Goal: Task Accomplishment & Management: Complete application form

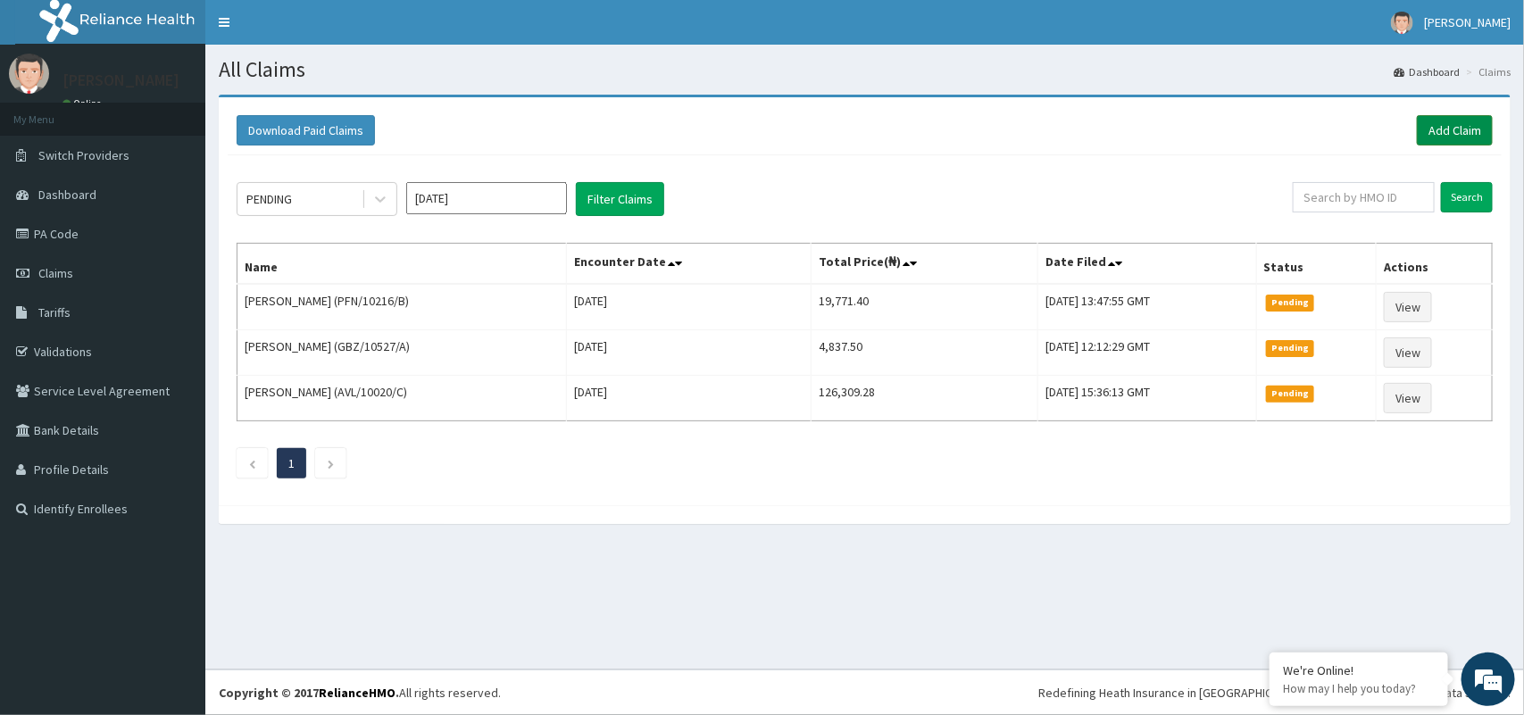
click at [1451, 119] on link "Add Claim" at bounding box center [1455, 130] width 76 height 30
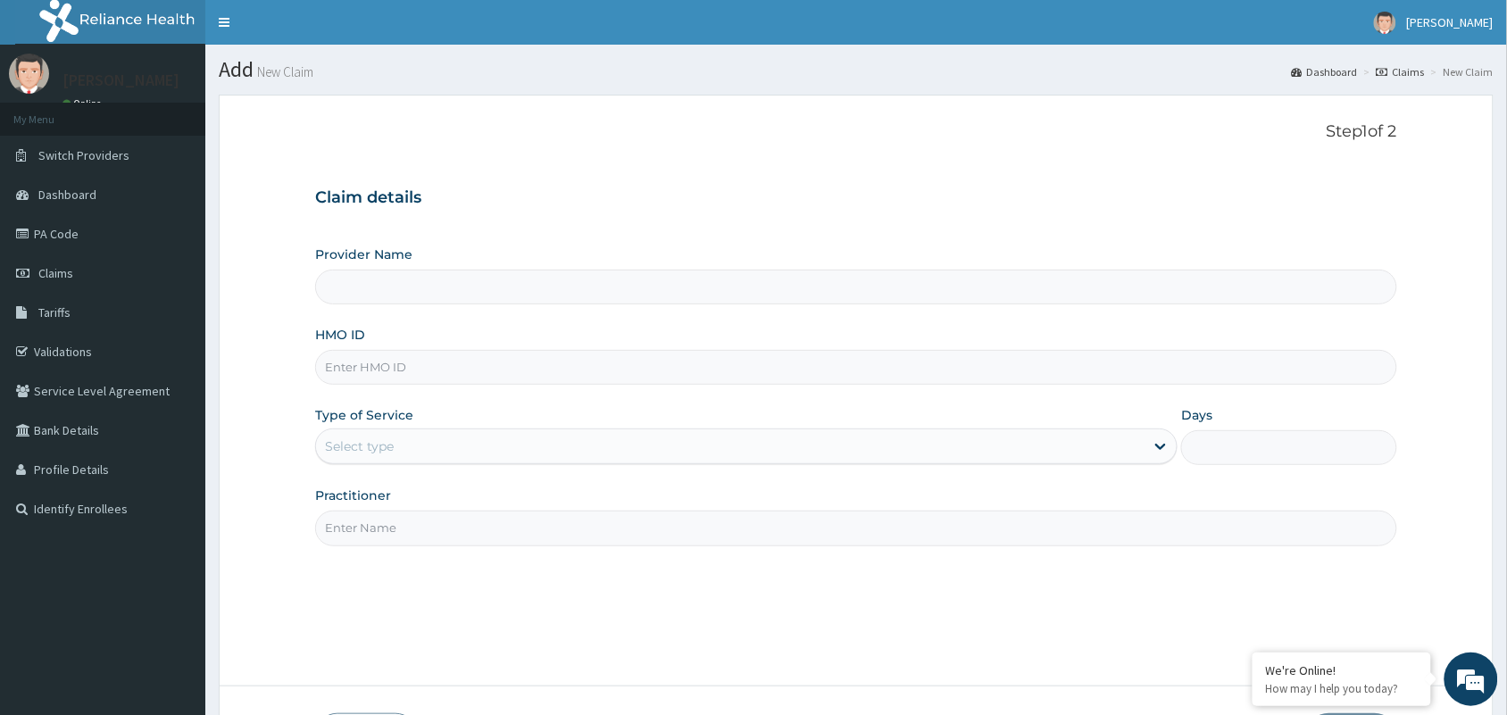
type input "[GEOGRAPHIC_DATA] and Maternity home"
click at [636, 363] on input "HMO ID" at bounding box center [856, 367] width 1082 height 35
paste input "PFN/10154/C"
type input "PFN/10154/C"
click at [492, 439] on div "Select type" at bounding box center [730, 446] width 828 height 29
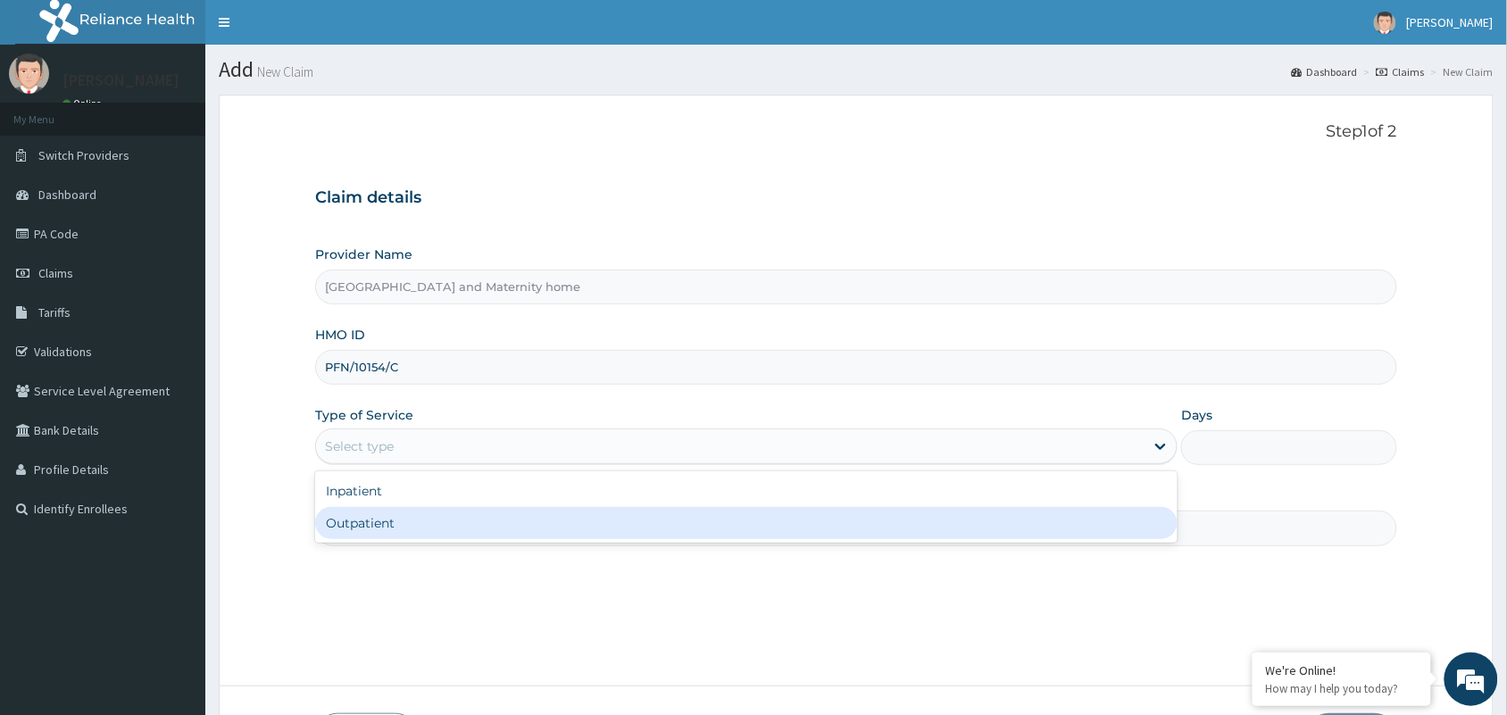
click at [470, 516] on div "Outpatient" at bounding box center [746, 523] width 862 height 32
type input "1"
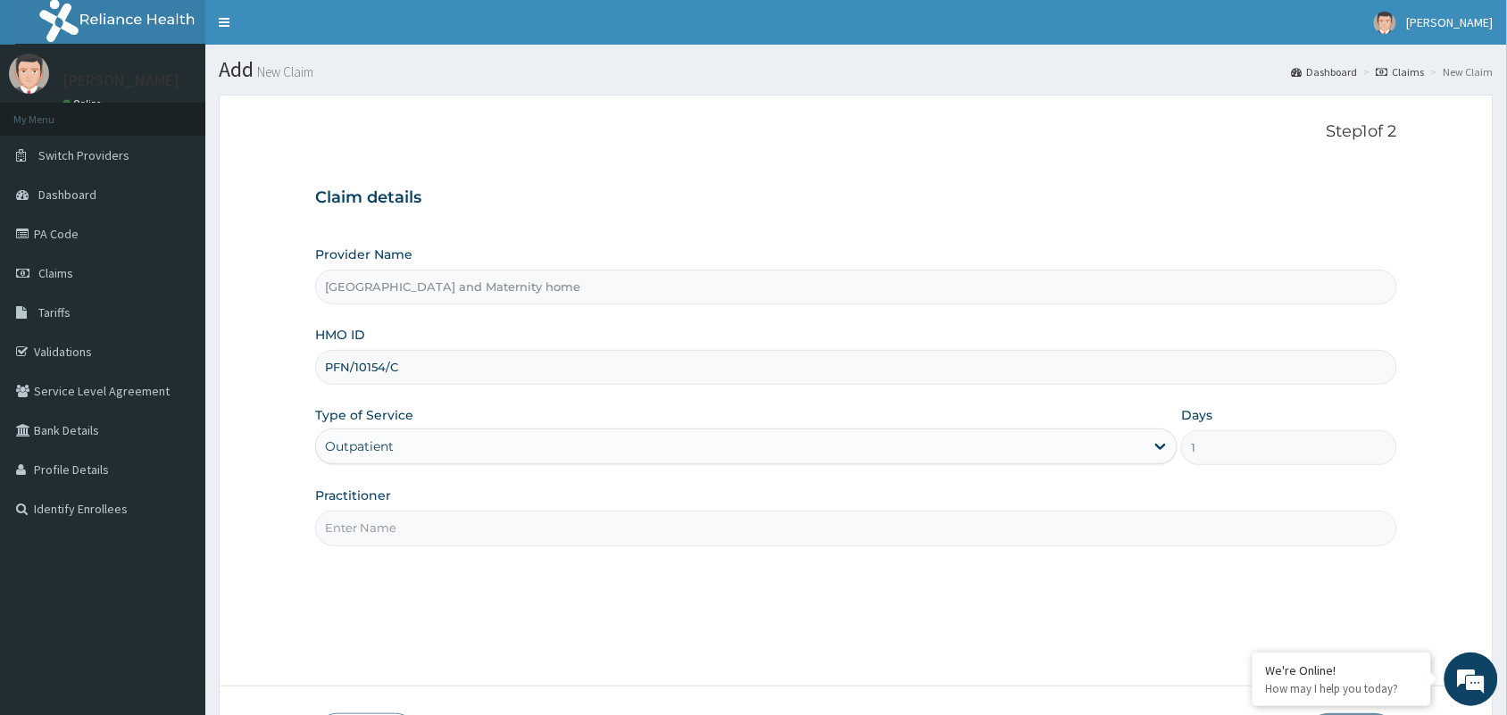
click at [465, 506] on div "Practitioner" at bounding box center [856, 515] width 1082 height 59
click at [466, 520] on input "Practitioner" at bounding box center [856, 528] width 1082 height 35
type input "d"
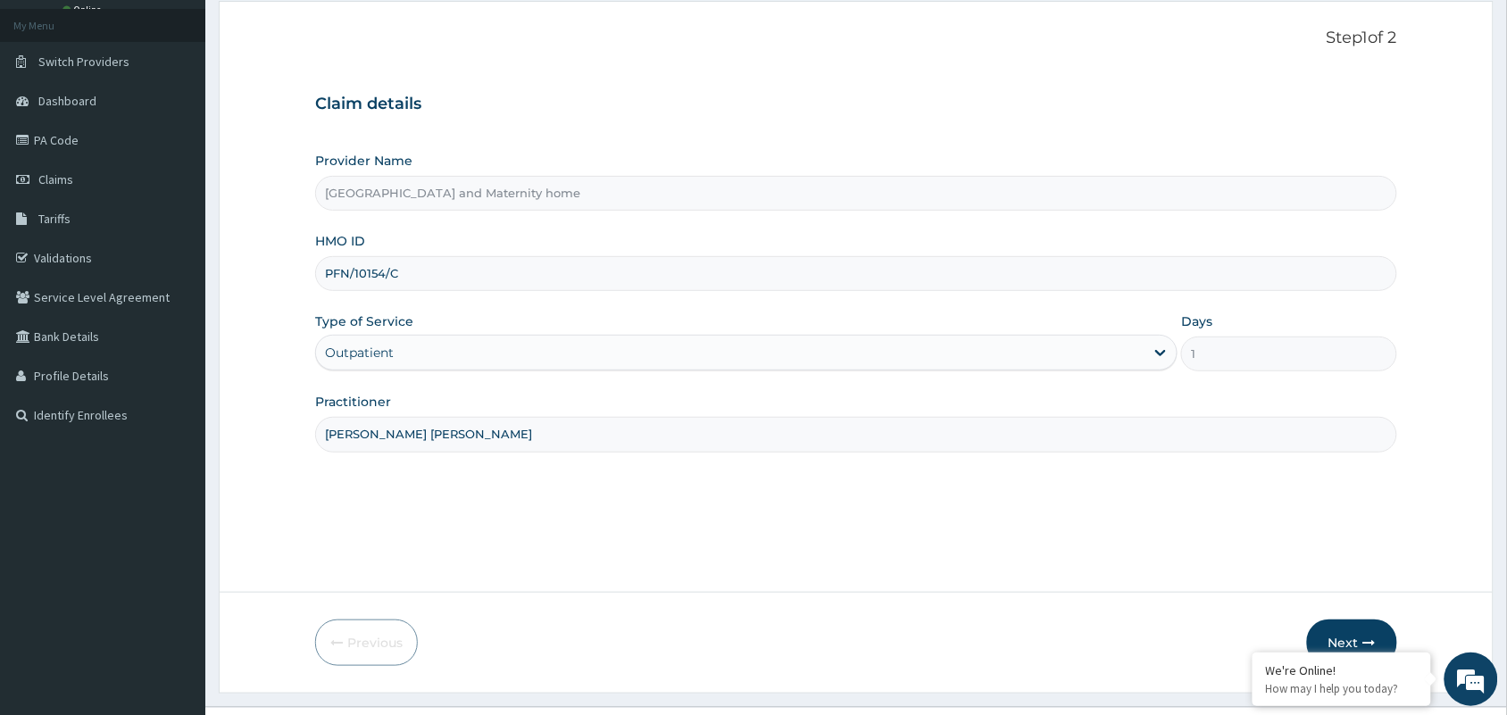
scroll to position [131, 0]
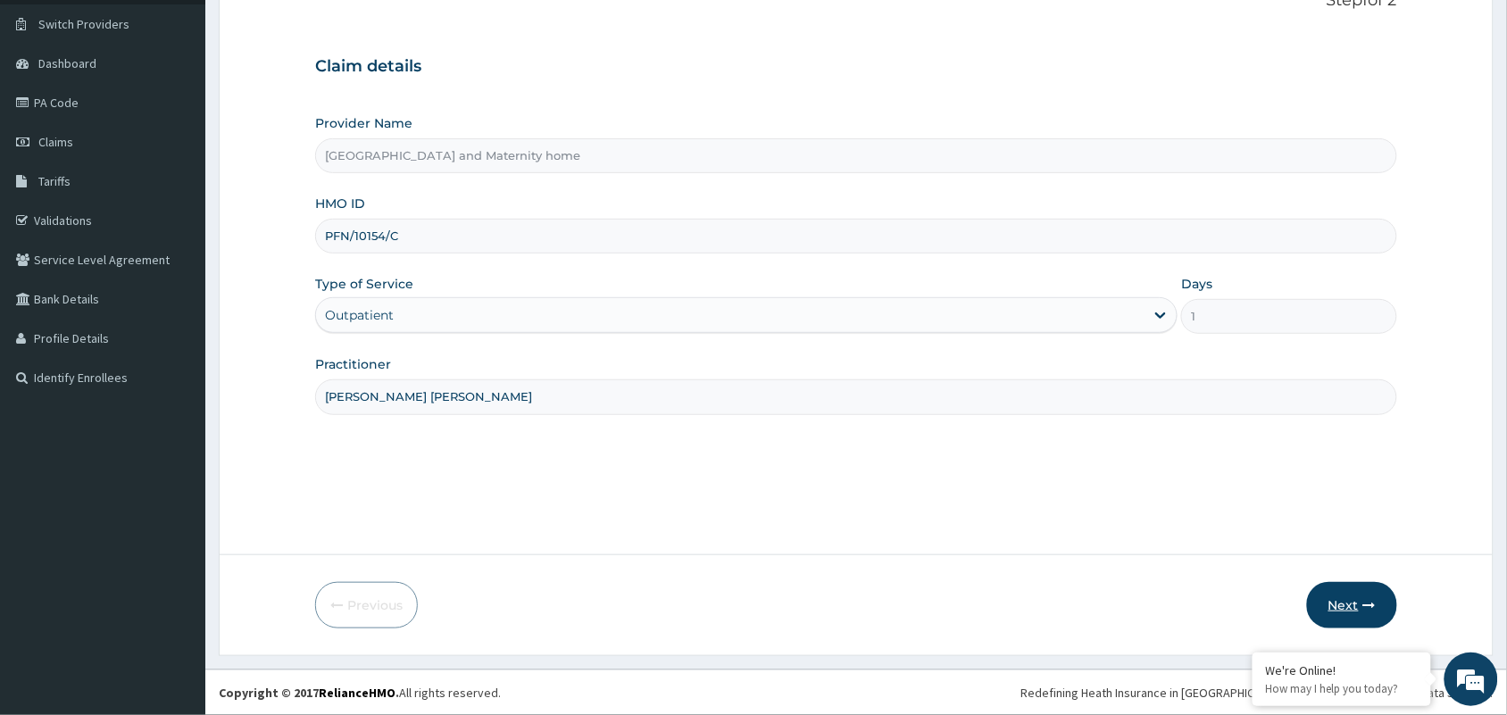
type input "[PERSON_NAME] [PERSON_NAME]"
click at [1344, 603] on button "Next" at bounding box center [1352, 605] width 90 height 46
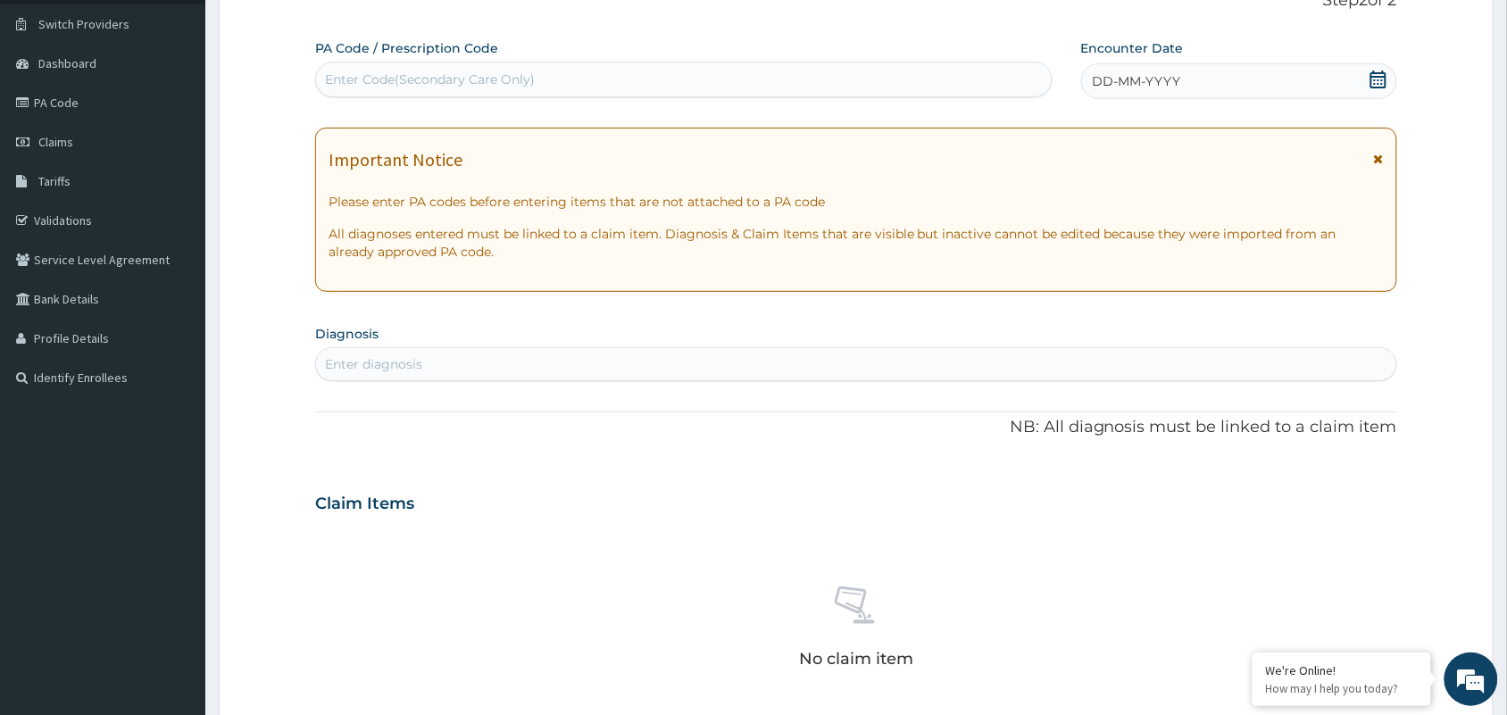
click at [1366, 76] on div "DD-MM-YYYY" at bounding box center [1239, 81] width 316 height 36
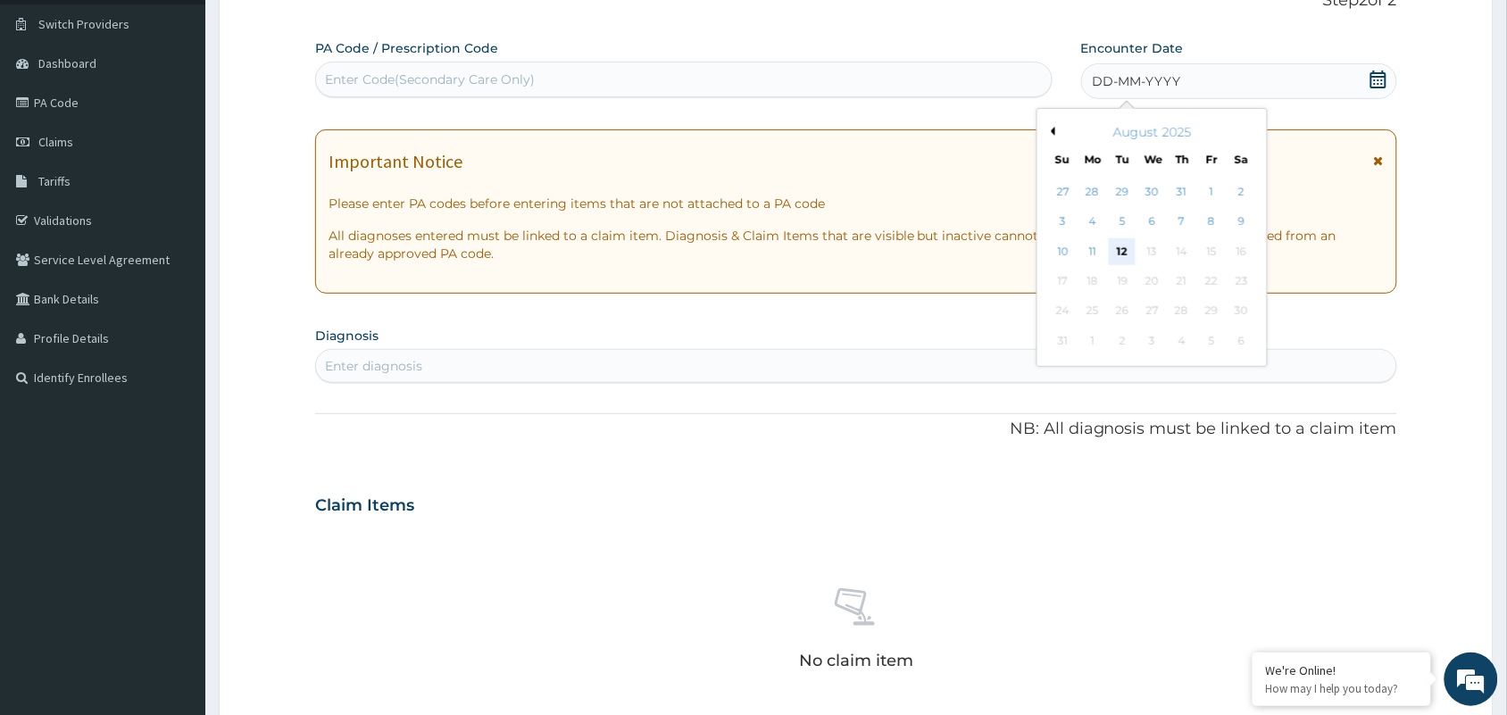
click at [1114, 248] on div "12" at bounding box center [1122, 251] width 27 height 27
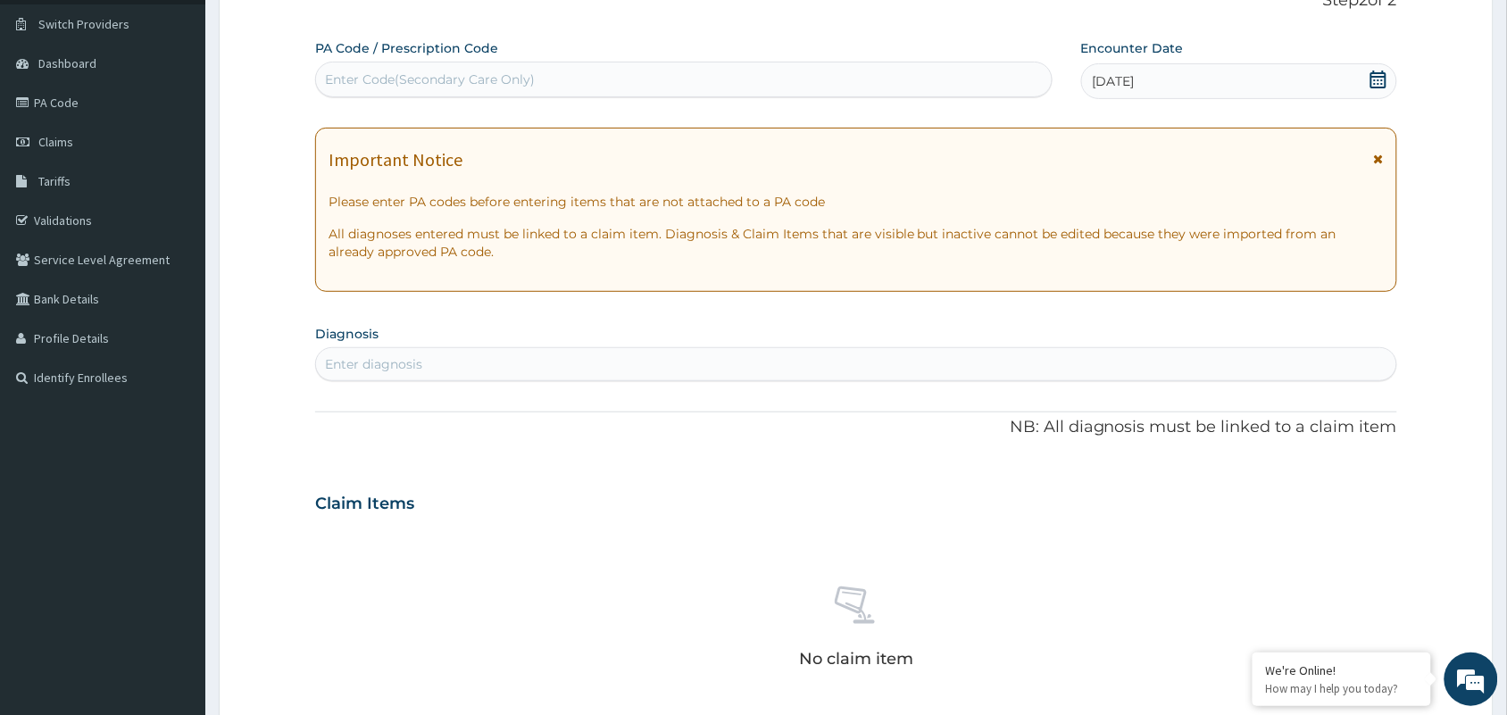
click at [552, 376] on div "Enter diagnosis" at bounding box center [856, 364] width 1080 height 29
type input "MALAR"
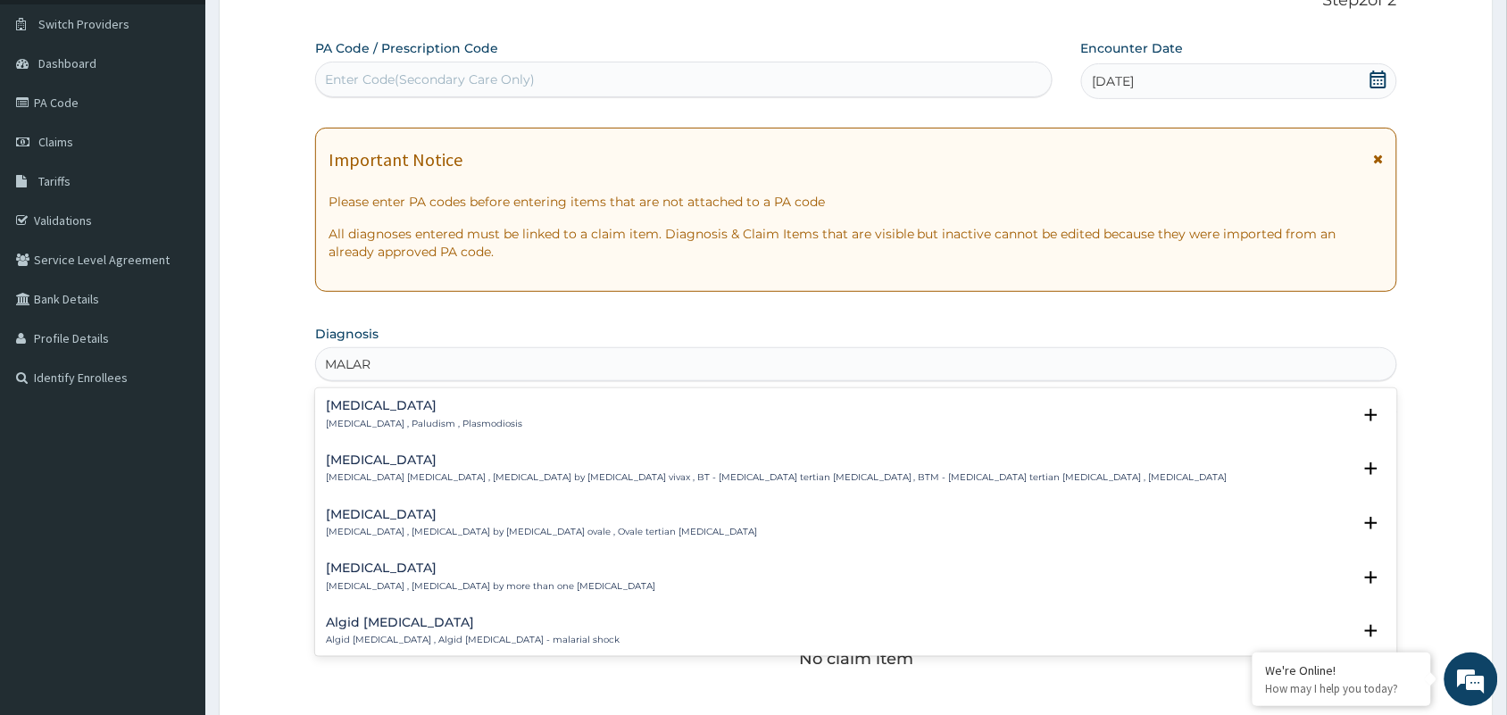
click at [363, 404] on h4 "[MEDICAL_DATA]" at bounding box center [424, 405] width 196 height 13
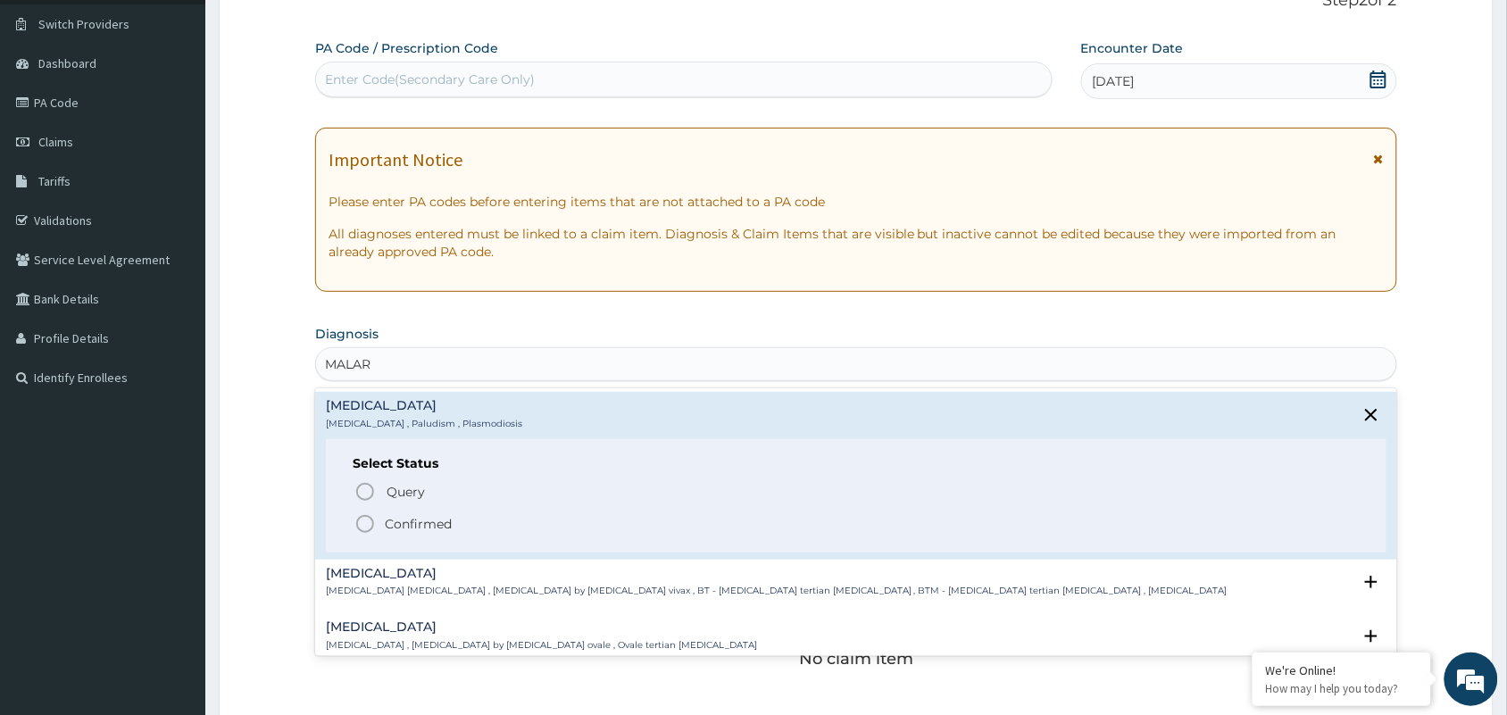
click at [359, 522] on icon "status option filled" at bounding box center [364, 523] width 21 height 21
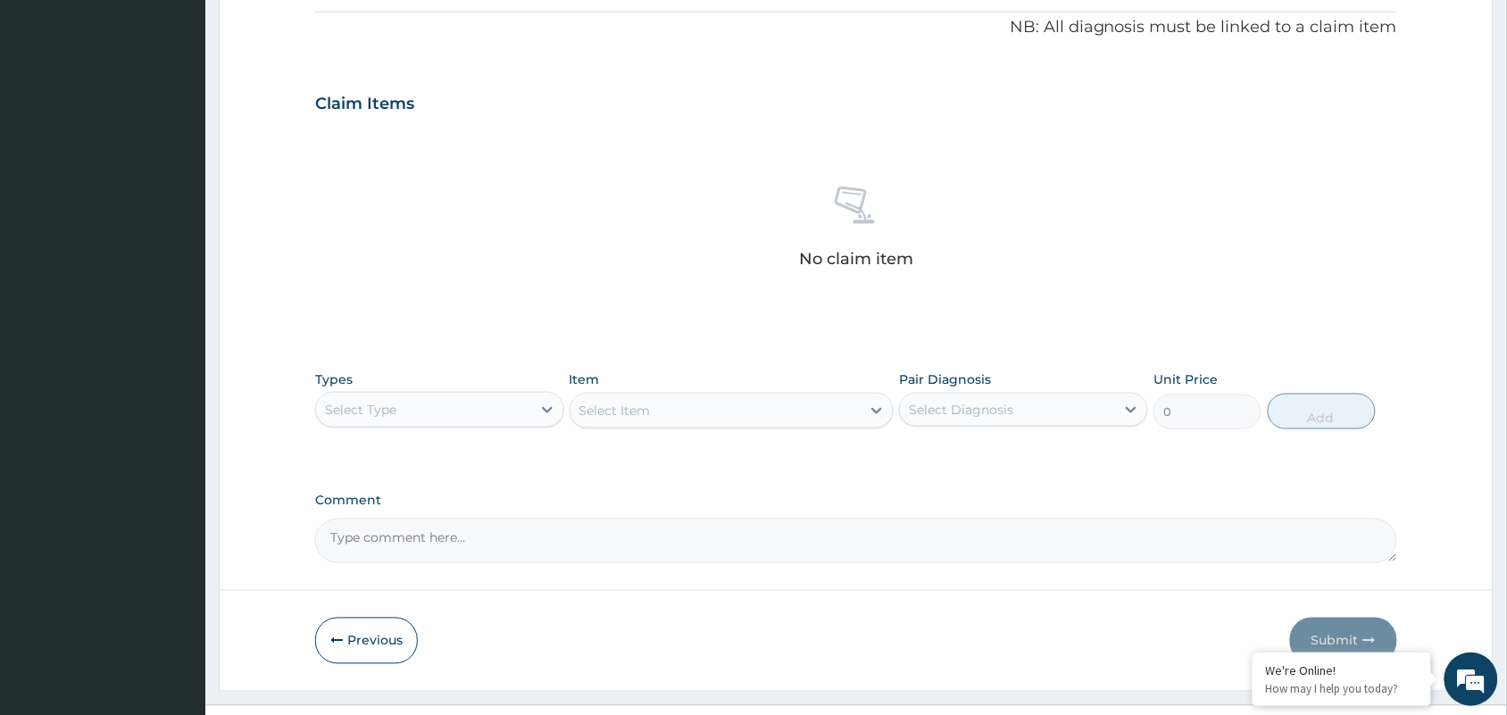
scroll to position [573, 0]
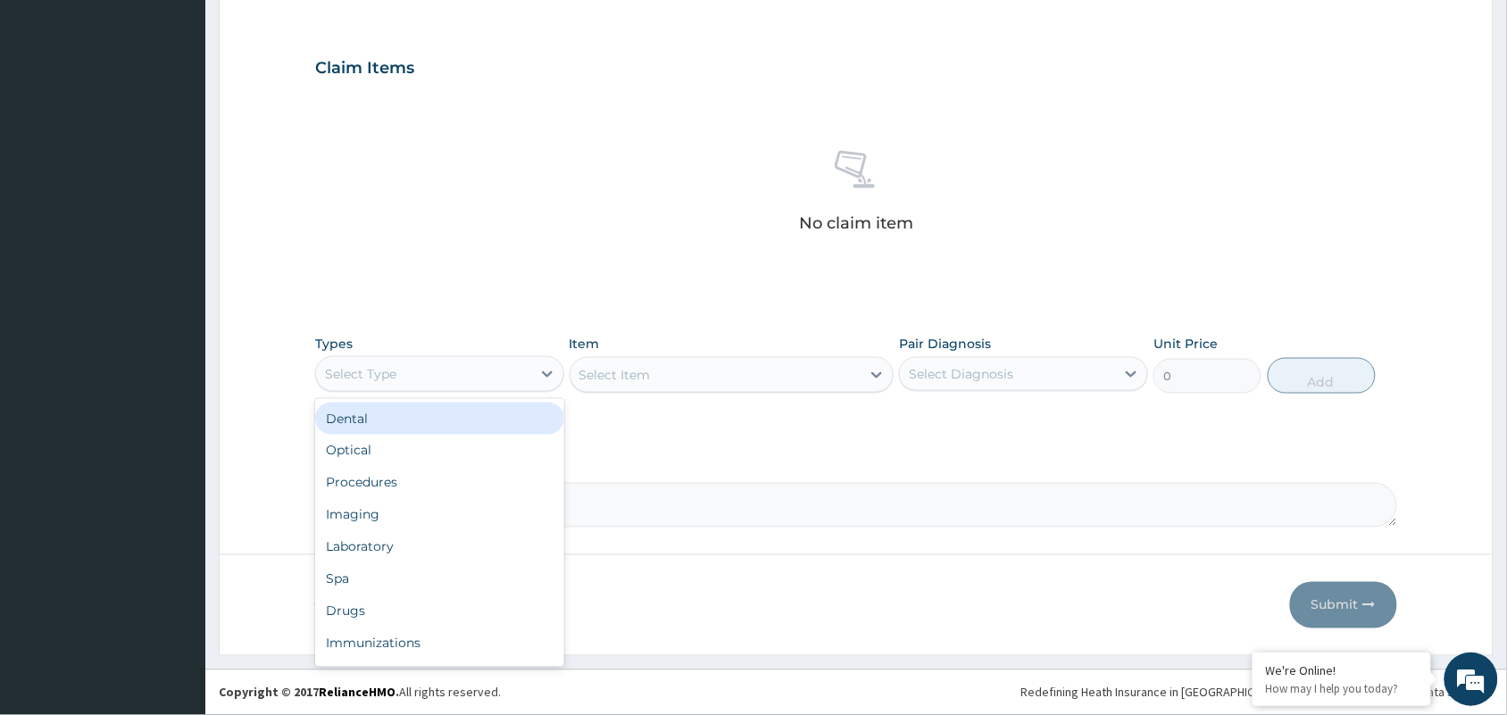
click at [479, 378] on div "Select Type" at bounding box center [423, 374] width 215 height 29
click at [426, 474] on div "Procedures" at bounding box center [439, 483] width 249 height 32
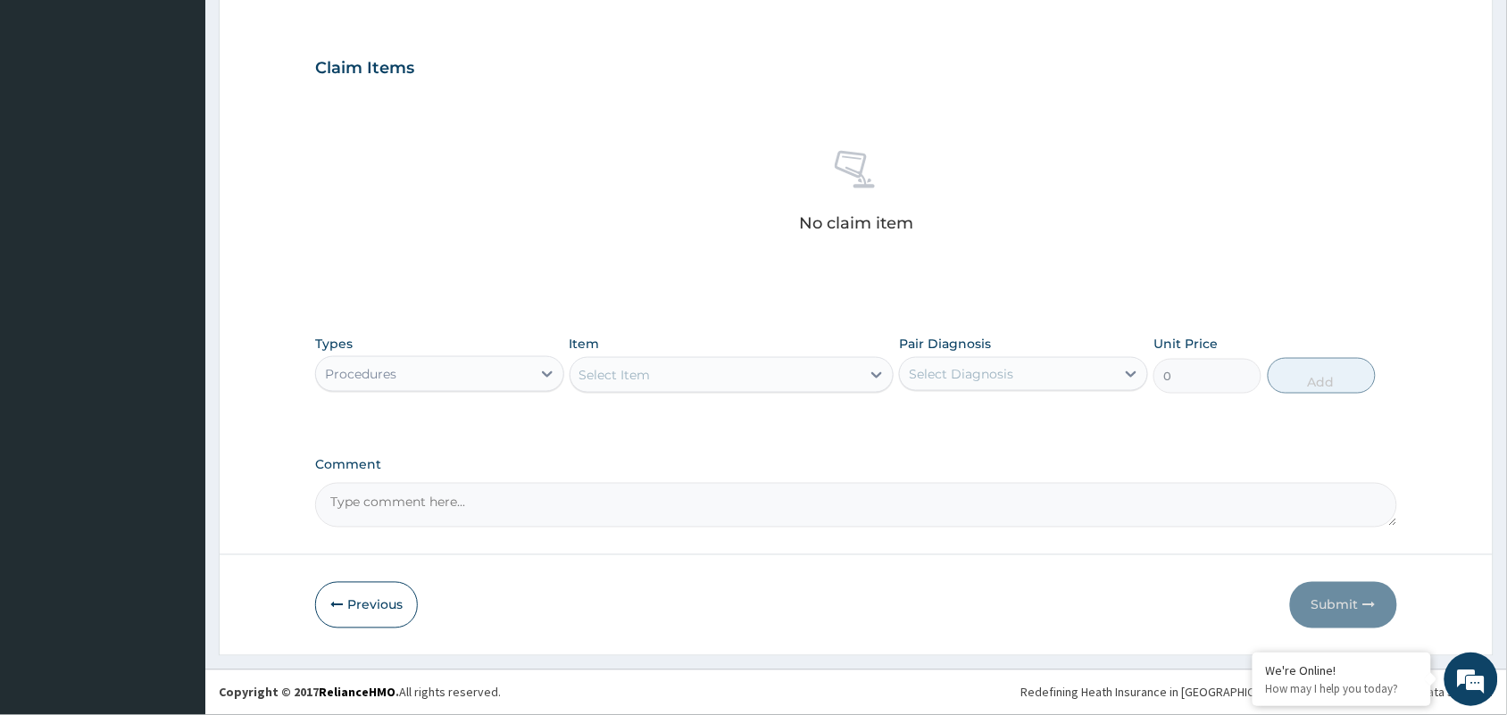
click at [658, 362] on div "Select Item" at bounding box center [715, 375] width 291 height 29
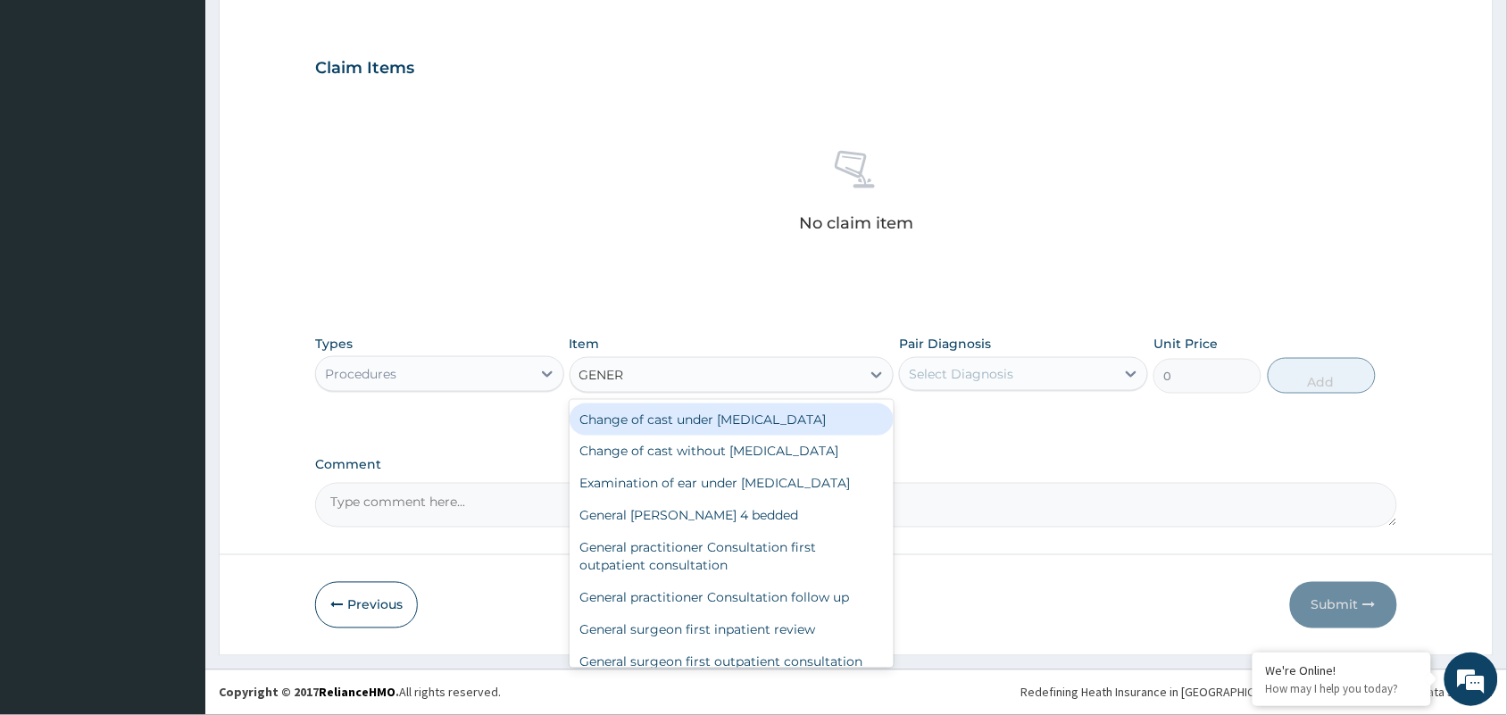
type input "GENERA"
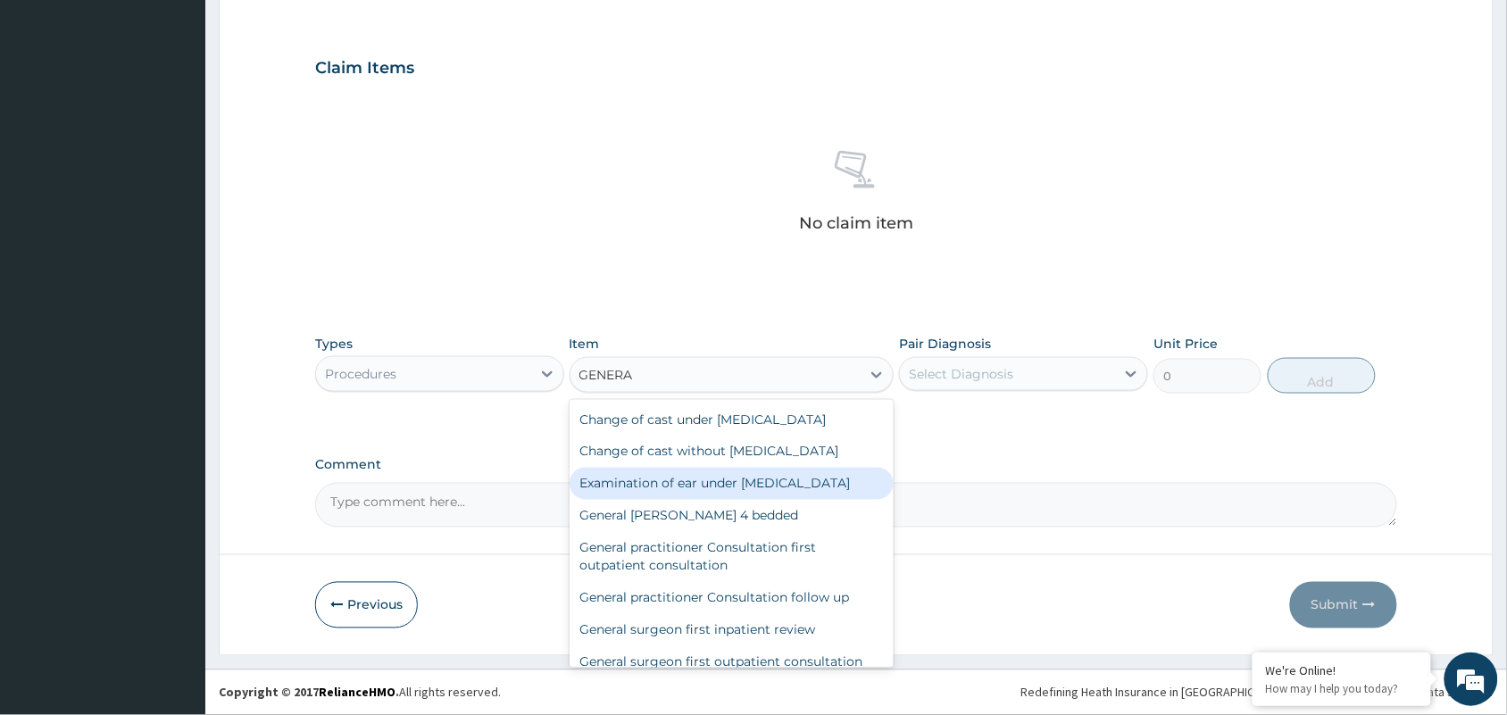
scroll to position [96, 0]
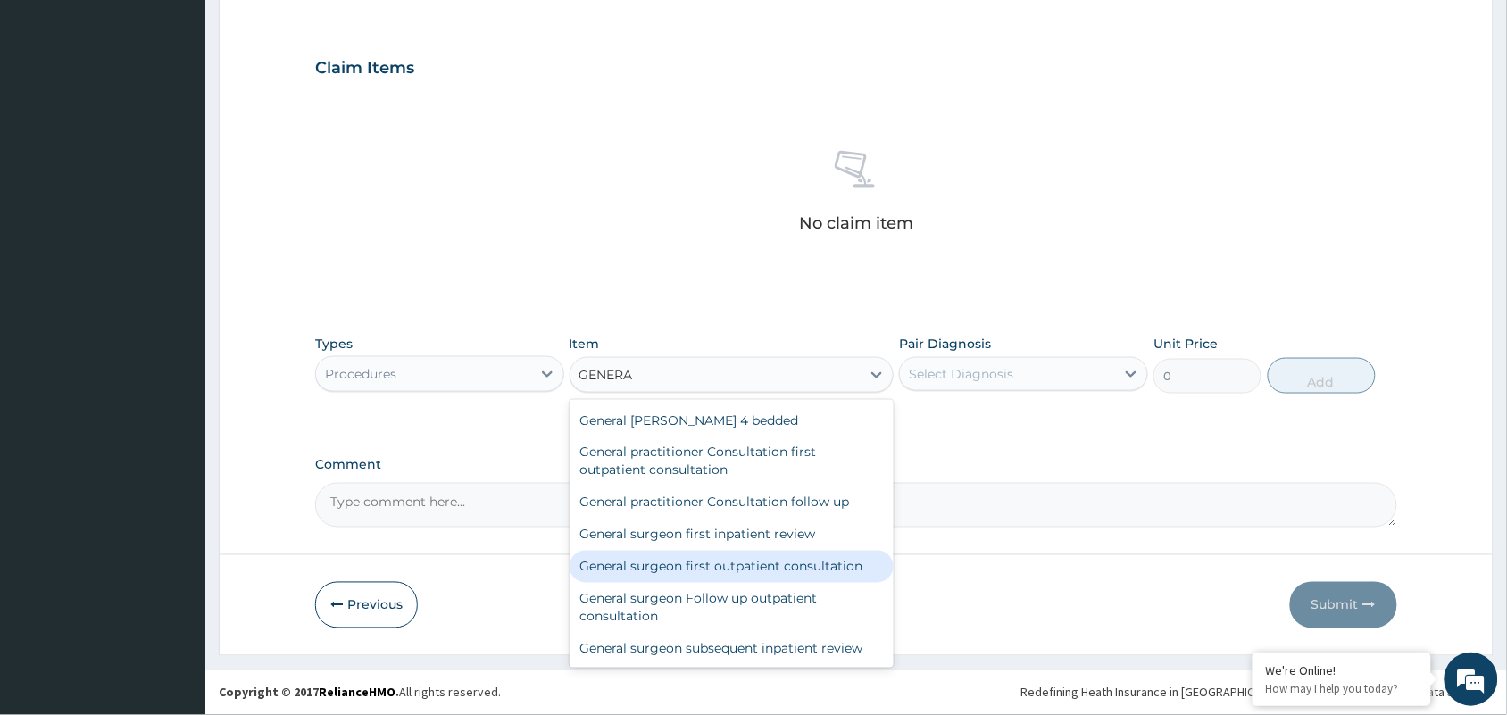
click at [701, 577] on div "General surgeon first outpatient consultation" at bounding box center [731, 567] width 325 height 32
type input "21500"
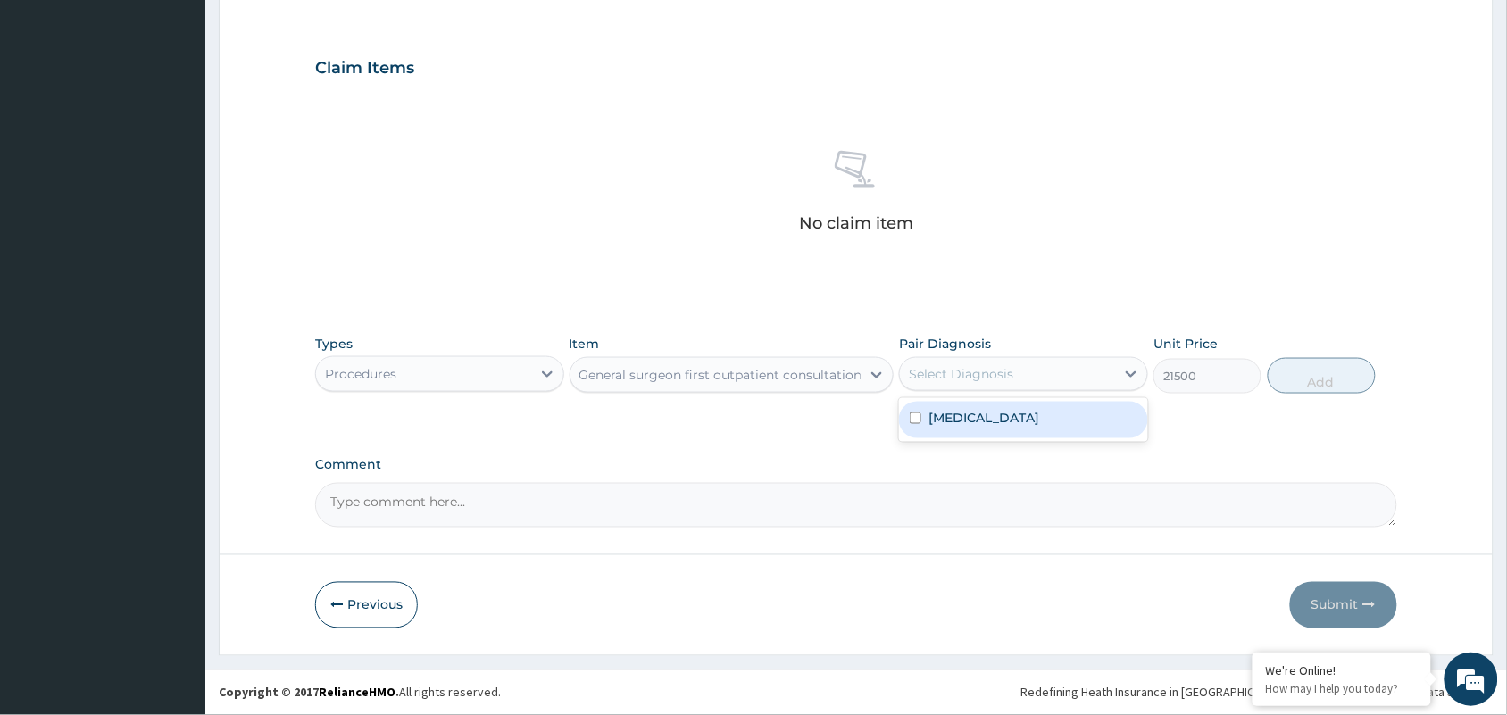
click at [1007, 371] on div "Select Diagnosis" at bounding box center [961, 374] width 104 height 18
click at [986, 420] on div "[MEDICAL_DATA]" at bounding box center [1023, 420] width 249 height 37
checkbox input "true"
click at [1328, 376] on button "Add" at bounding box center [1321, 376] width 108 height 36
type input "0"
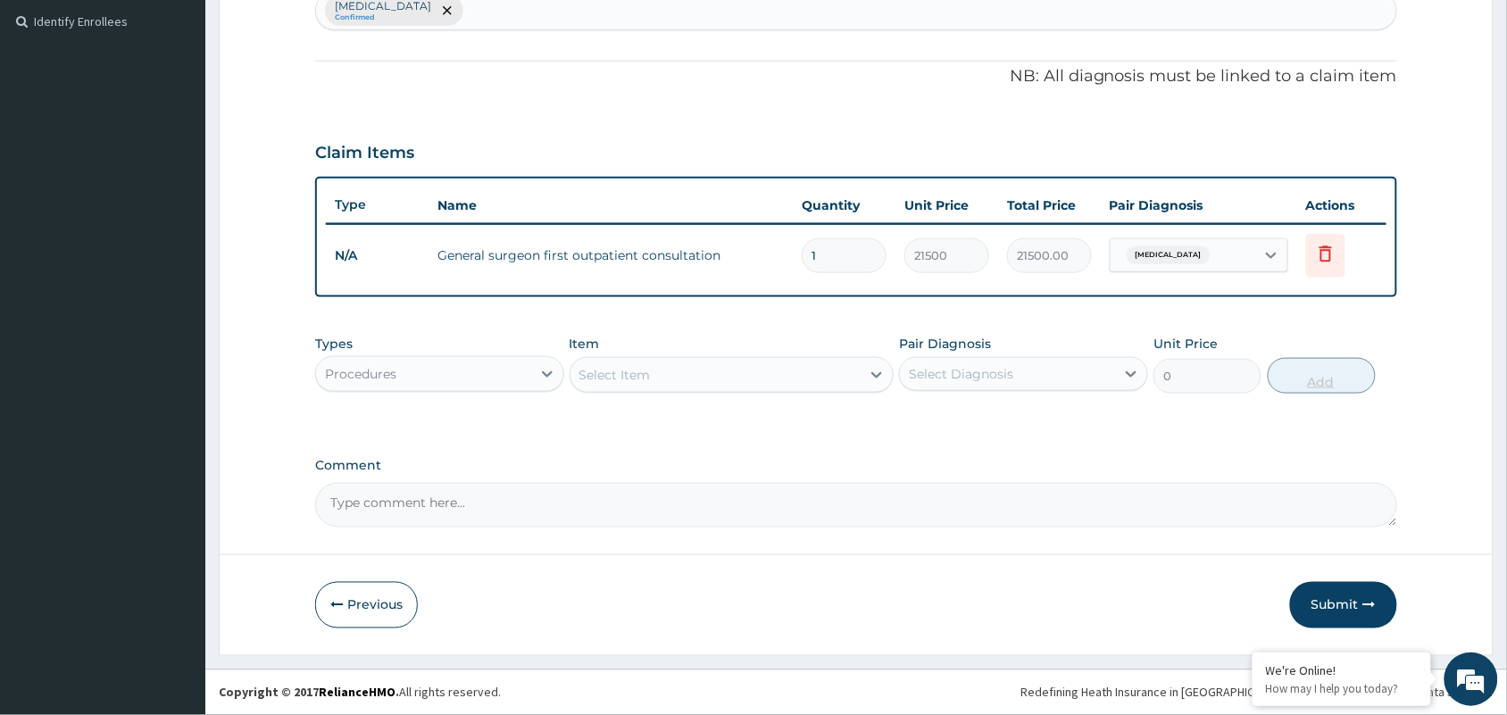
scroll to position [486, 0]
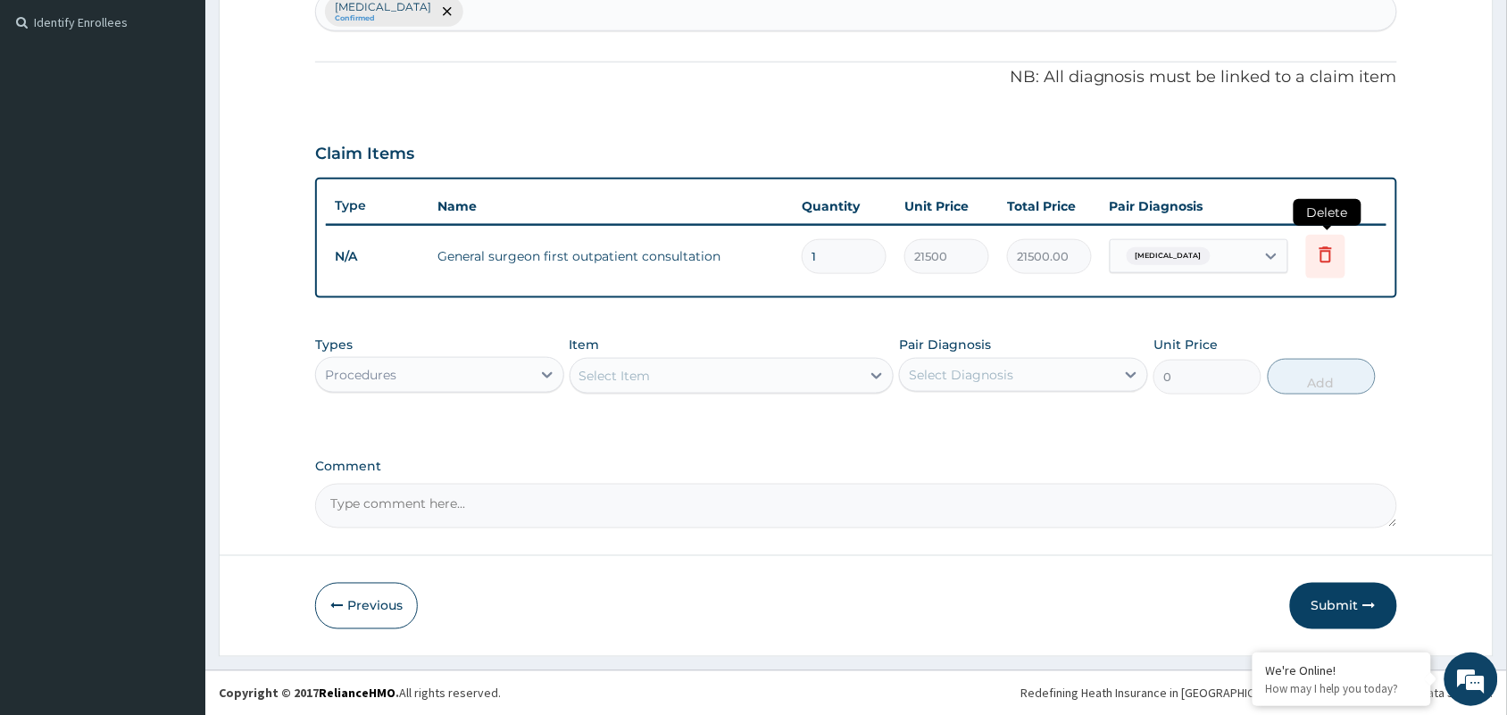
click at [1321, 260] on icon at bounding box center [1325, 254] width 21 height 21
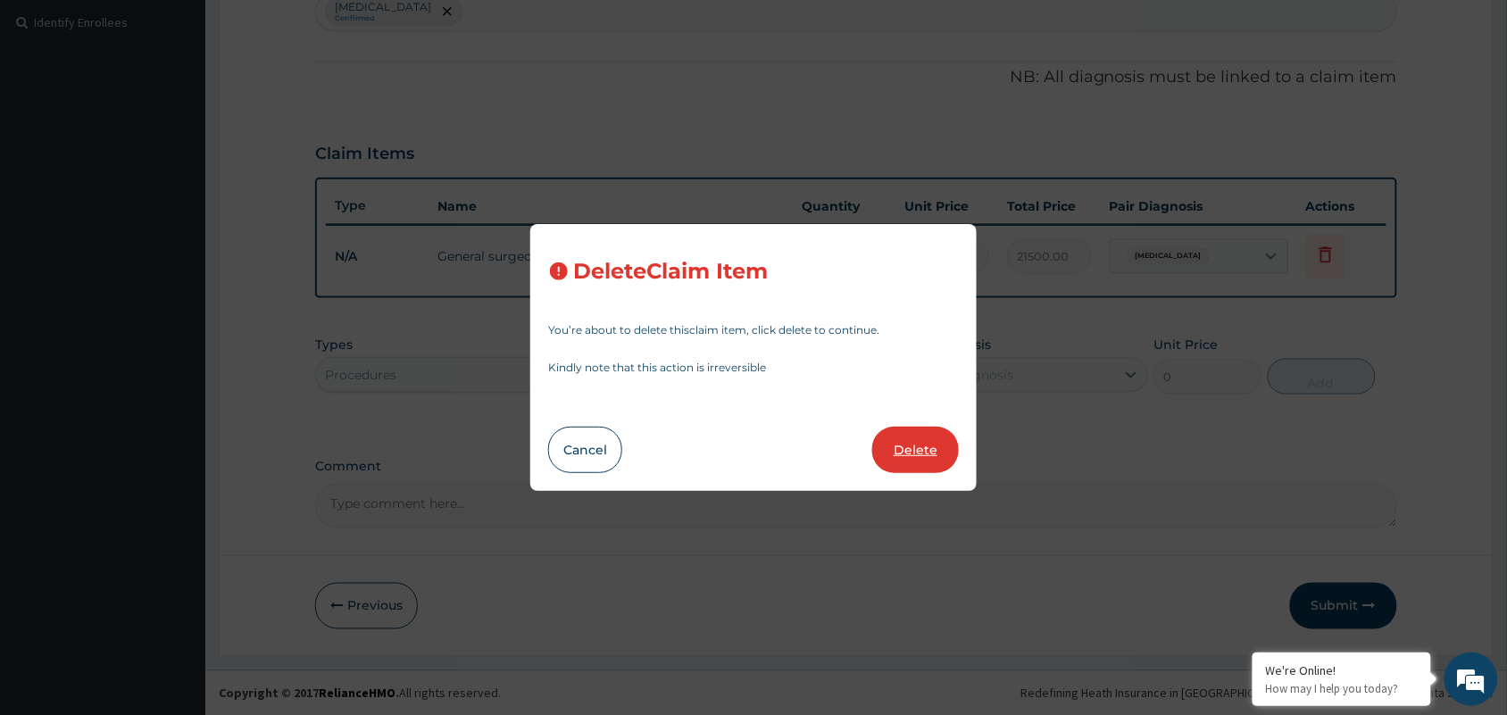
click at [922, 442] on button "Delete" at bounding box center [915, 450] width 87 height 46
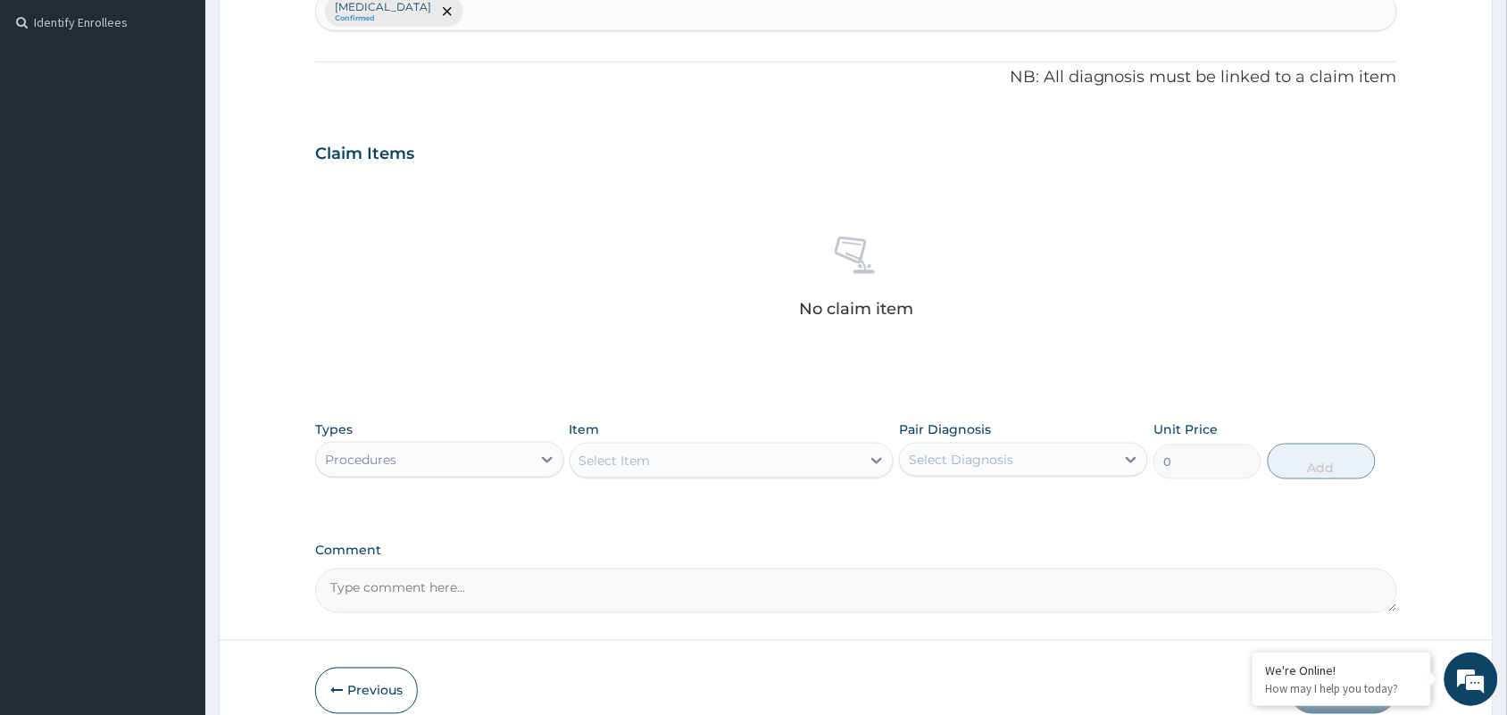
click at [719, 469] on div "Select Item" at bounding box center [715, 460] width 291 height 29
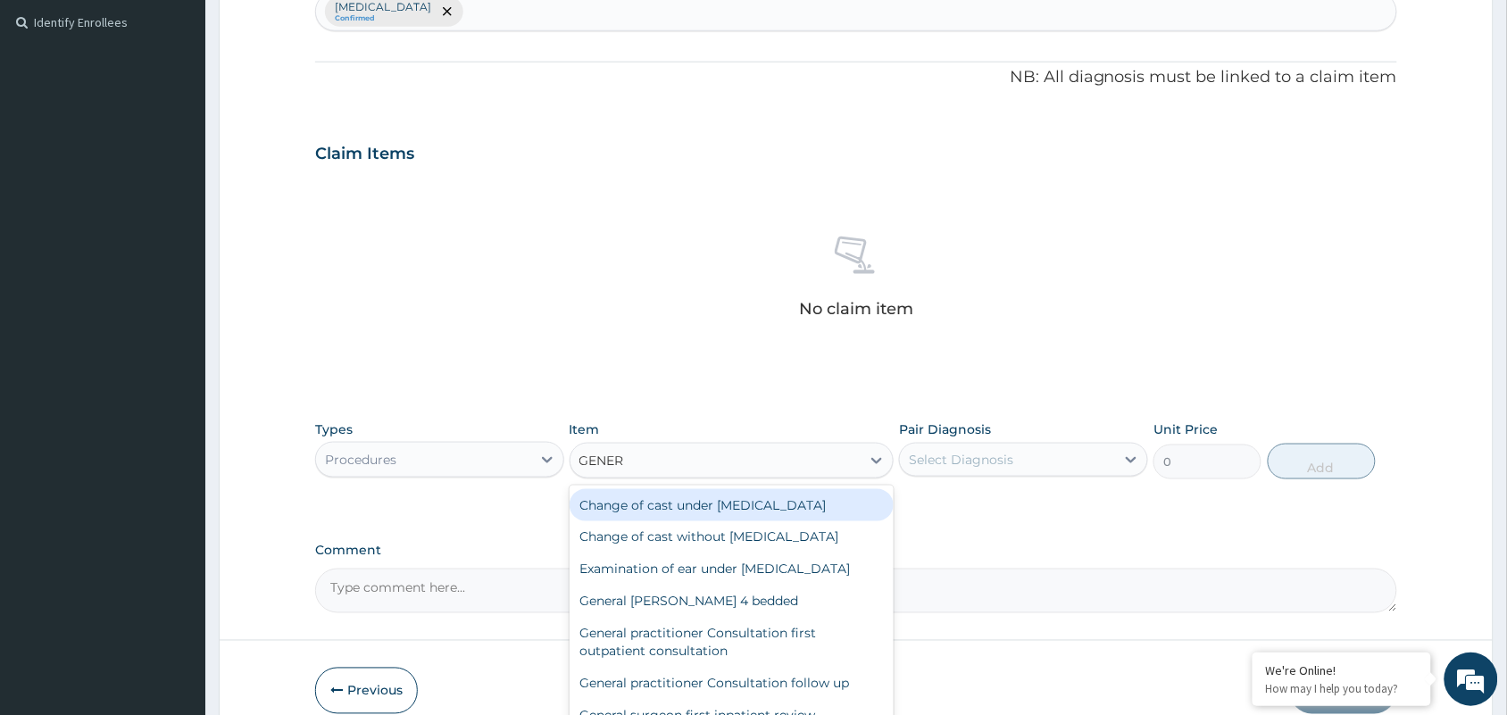
type input "GENERA"
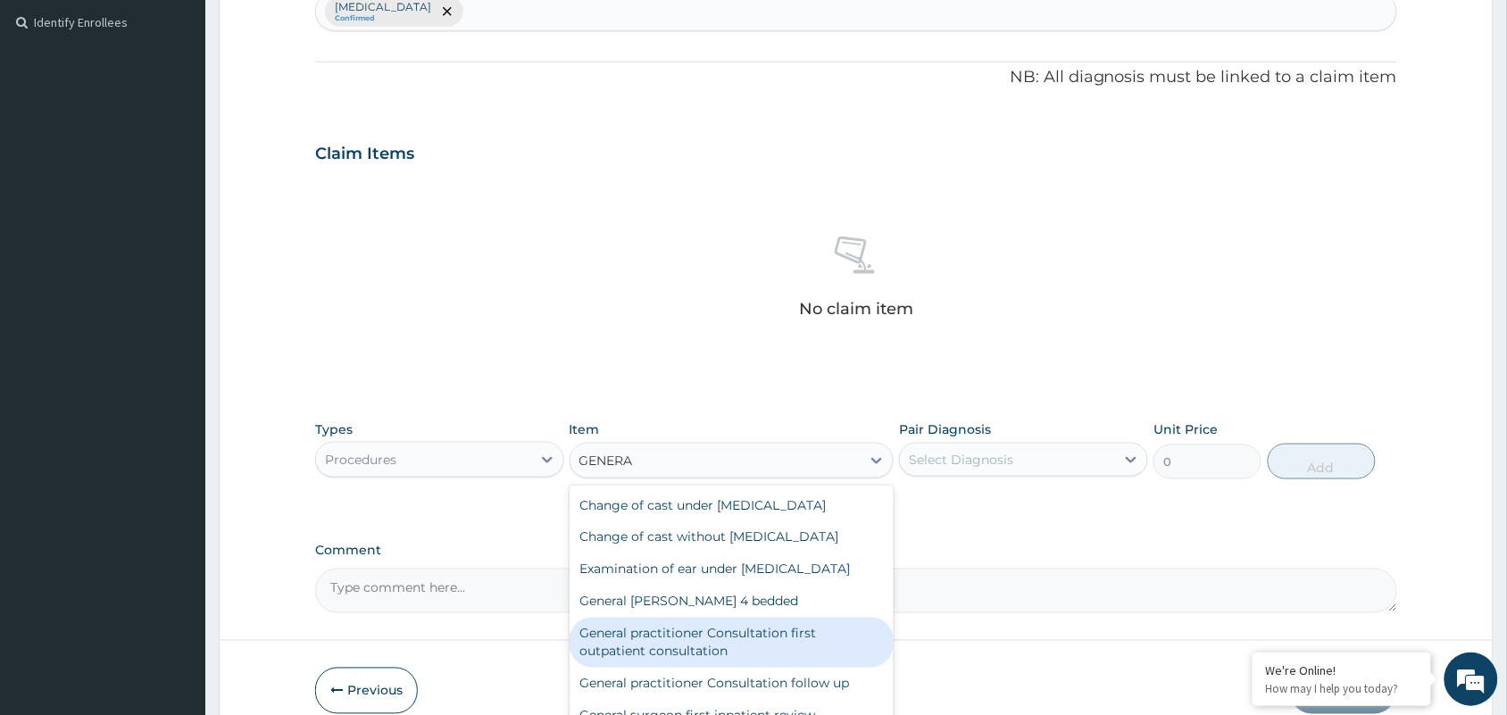
click at [674, 640] on div "General practitioner Consultation first outpatient consultation" at bounding box center [731, 643] width 325 height 50
type input "3547.5"
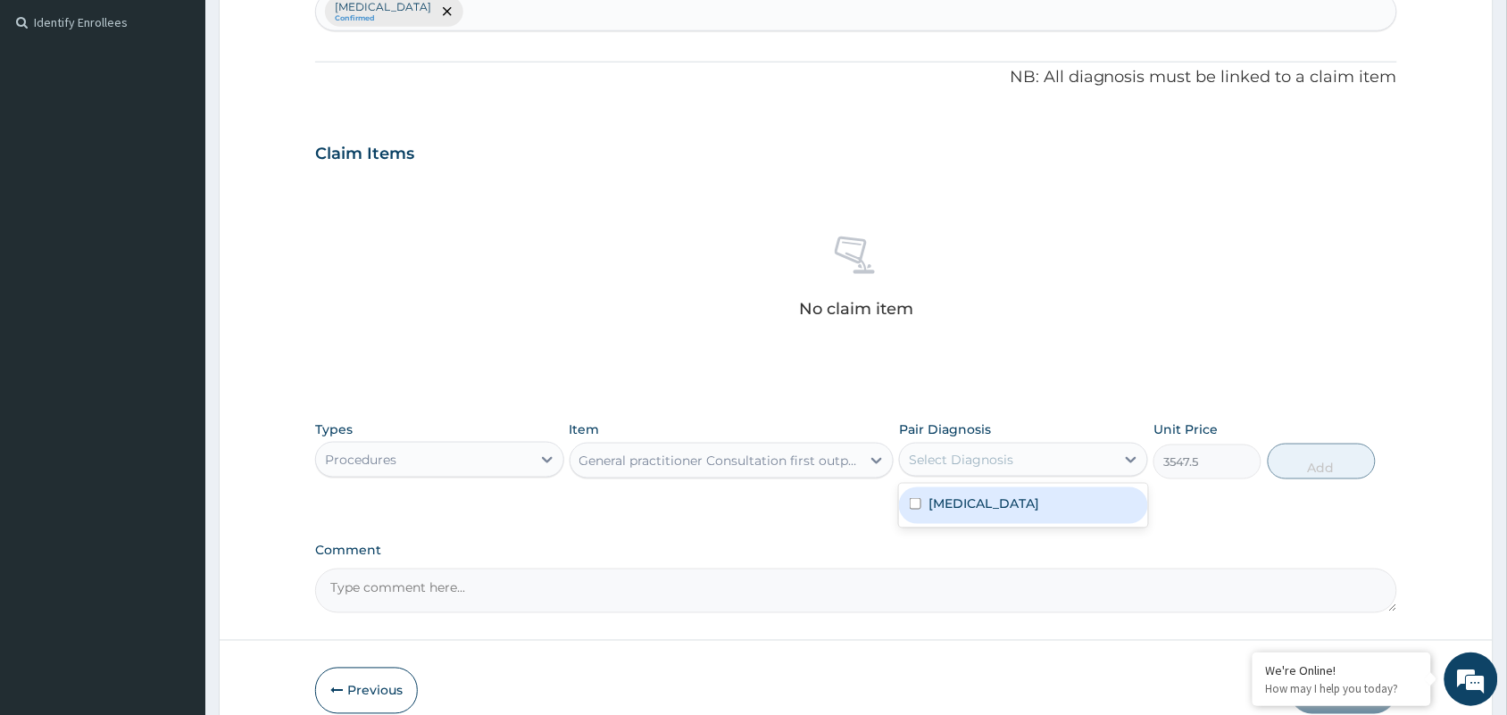
click at [967, 458] on div "Select Diagnosis" at bounding box center [961, 460] width 104 height 18
click at [960, 502] on label "[MEDICAL_DATA]" at bounding box center [983, 504] width 111 height 18
checkbox input "true"
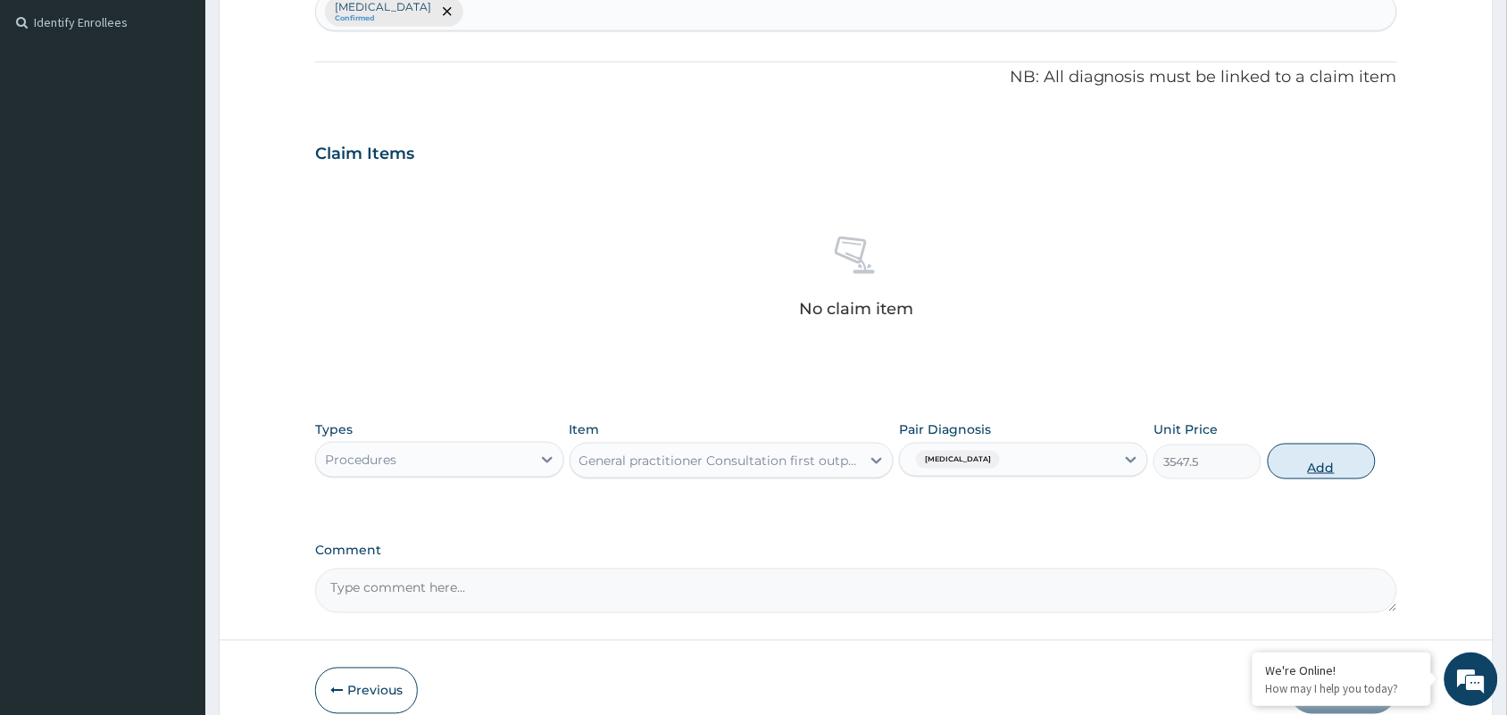
click at [1332, 453] on button "Add" at bounding box center [1321, 462] width 108 height 36
type input "0"
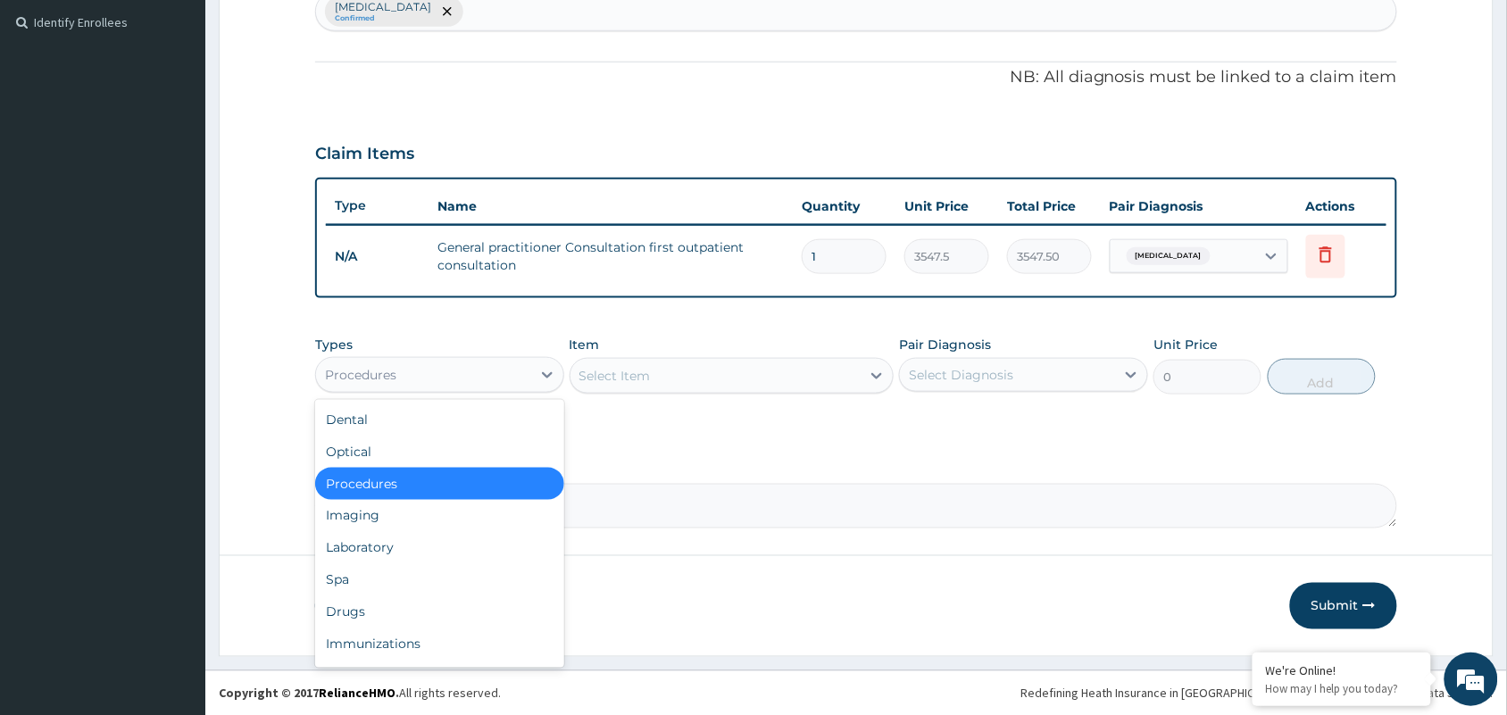
click at [501, 368] on div "Procedures" at bounding box center [423, 375] width 215 height 29
click at [402, 603] on div "Drugs" at bounding box center [439, 612] width 249 height 32
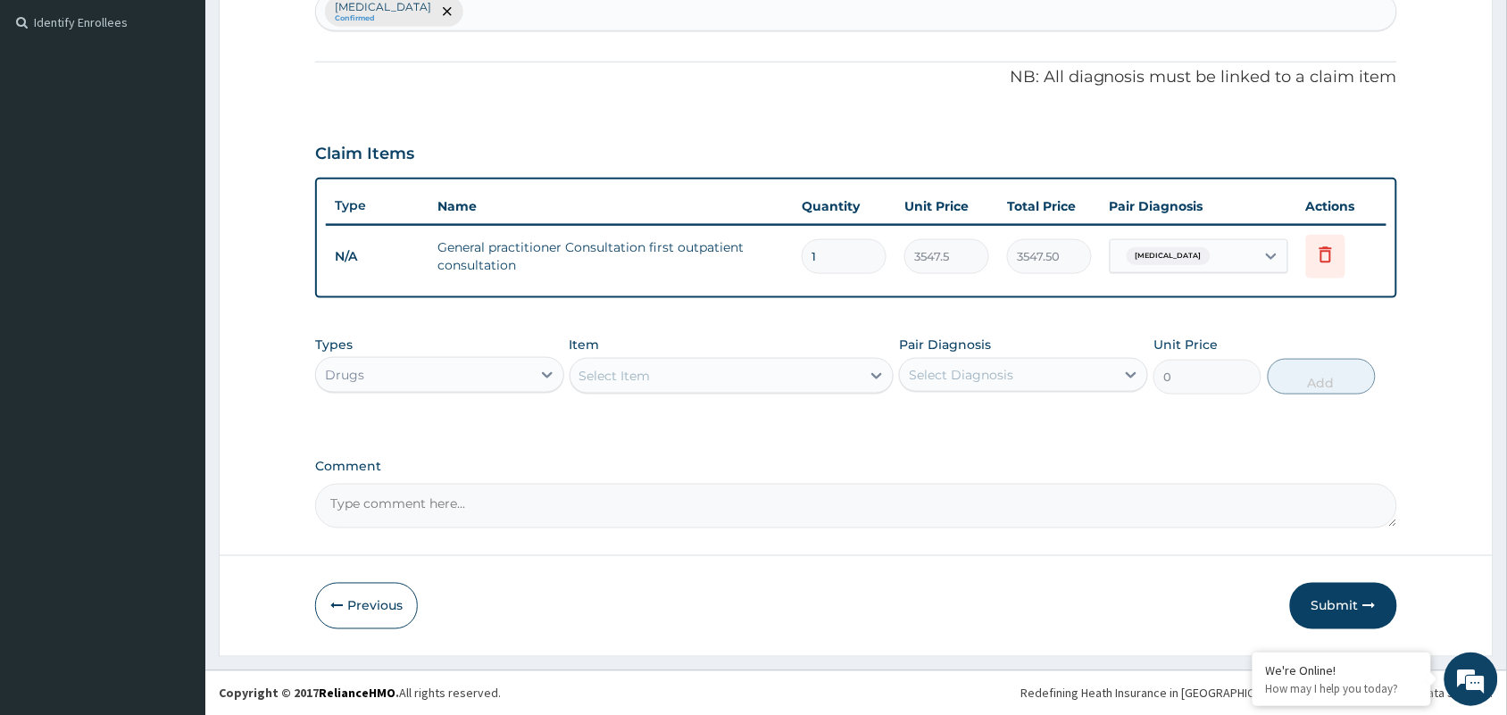
click at [732, 382] on div "Select Item" at bounding box center [715, 376] width 291 height 29
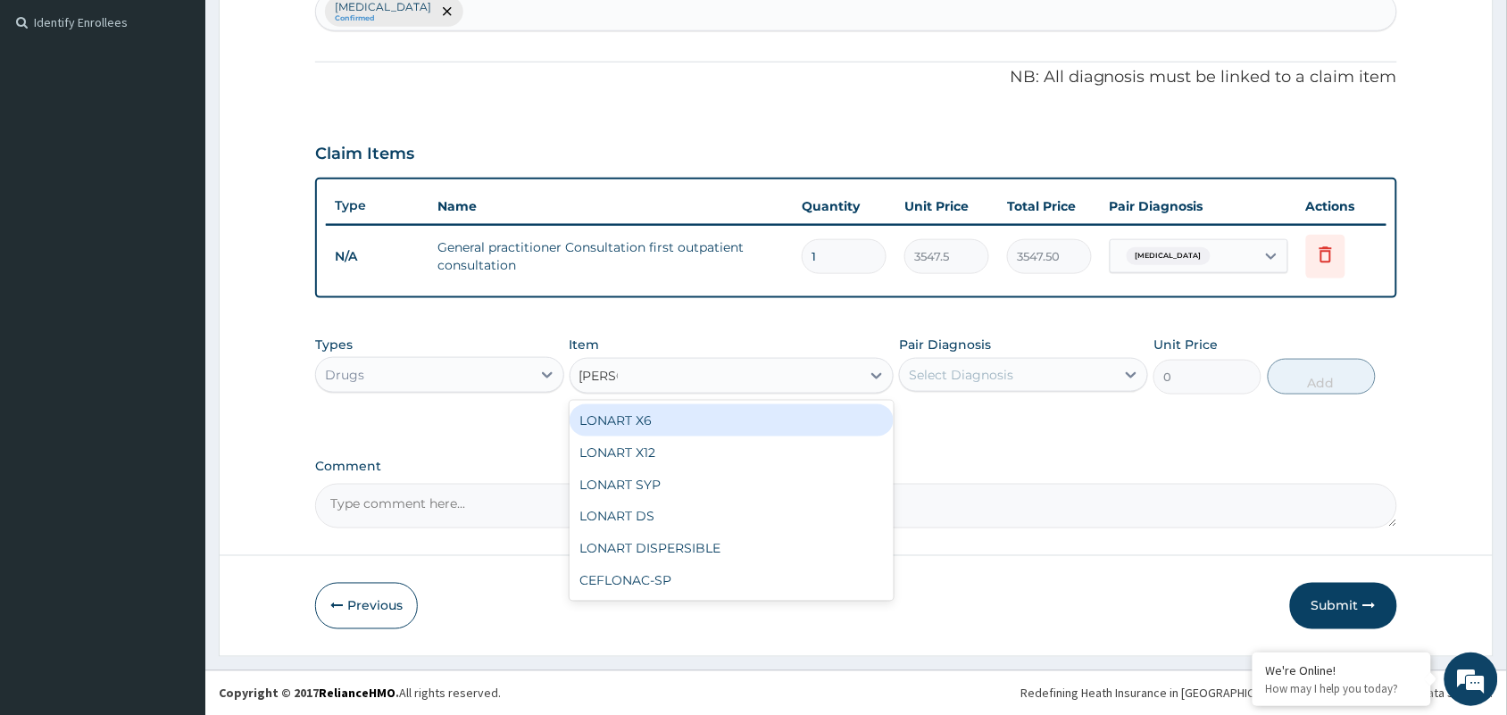
type input "LONAR"
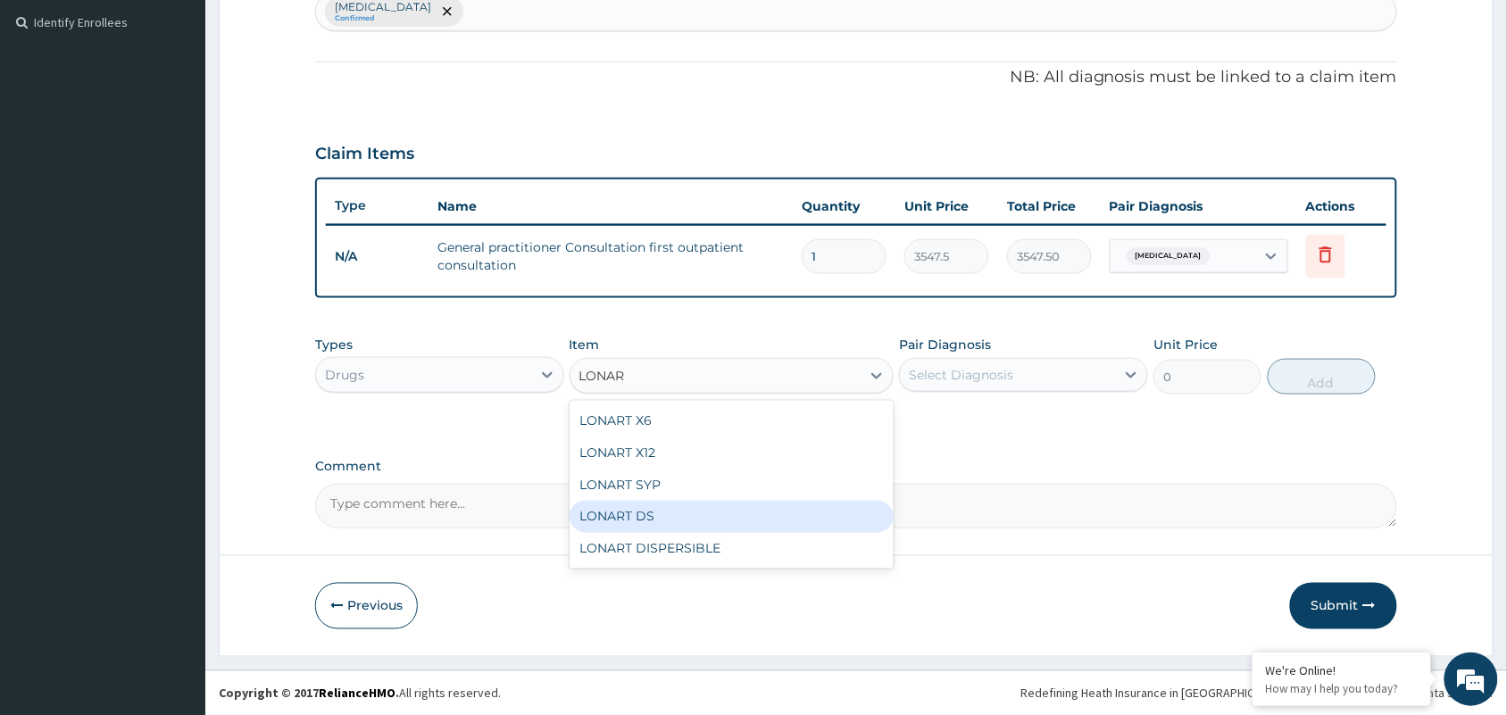
click at [639, 506] on div "LONART DS" at bounding box center [731, 517] width 325 height 32
type input "473"
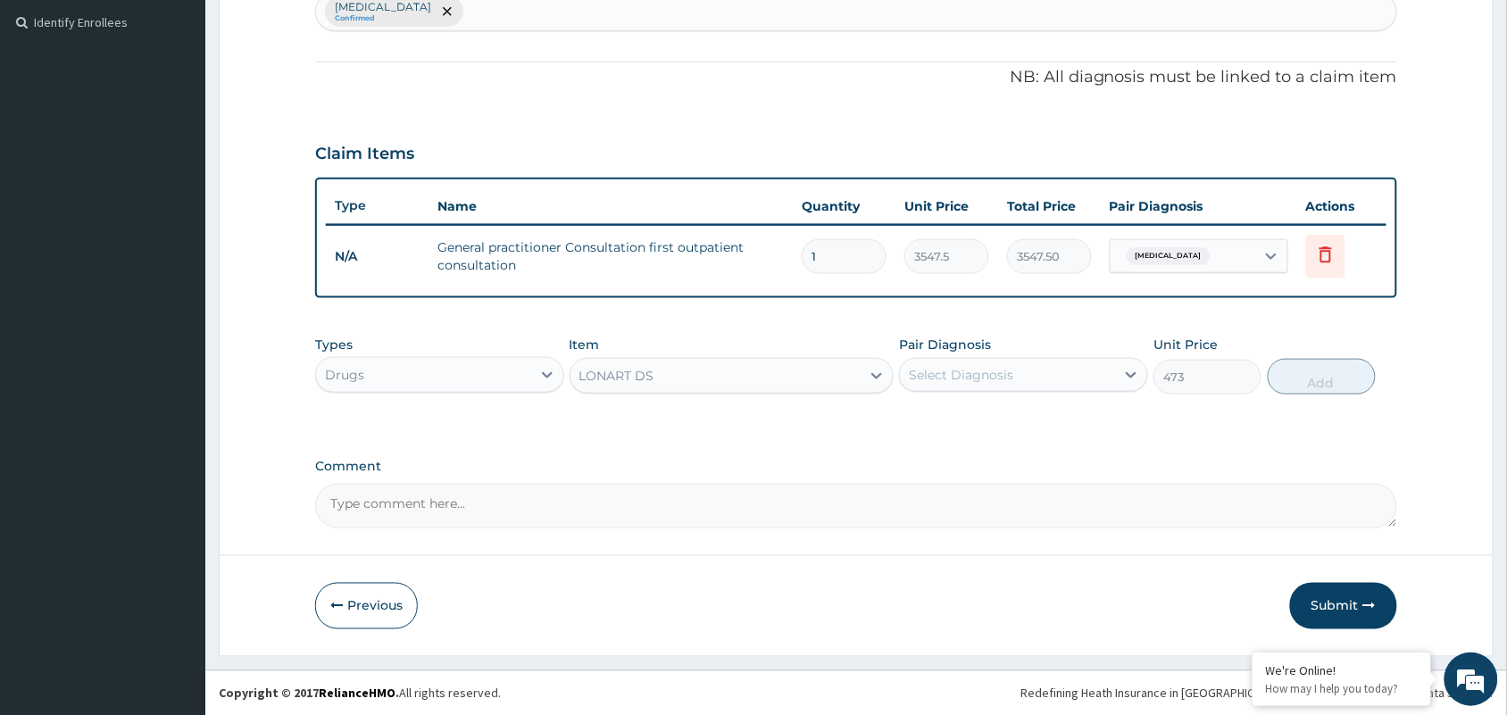
click at [978, 378] on div "Select Diagnosis" at bounding box center [961, 375] width 104 height 18
drag, startPoint x: 998, startPoint y: 424, endPoint x: 1415, endPoint y: 377, distance: 419.5
click at [1006, 426] on div "[MEDICAL_DATA]" at bounding box center [1023, 421] width 249 height 37
checkbox input "true"
click at [1288, 380] on button "Add" at bounding box center [1321, 377] width 108 height 36
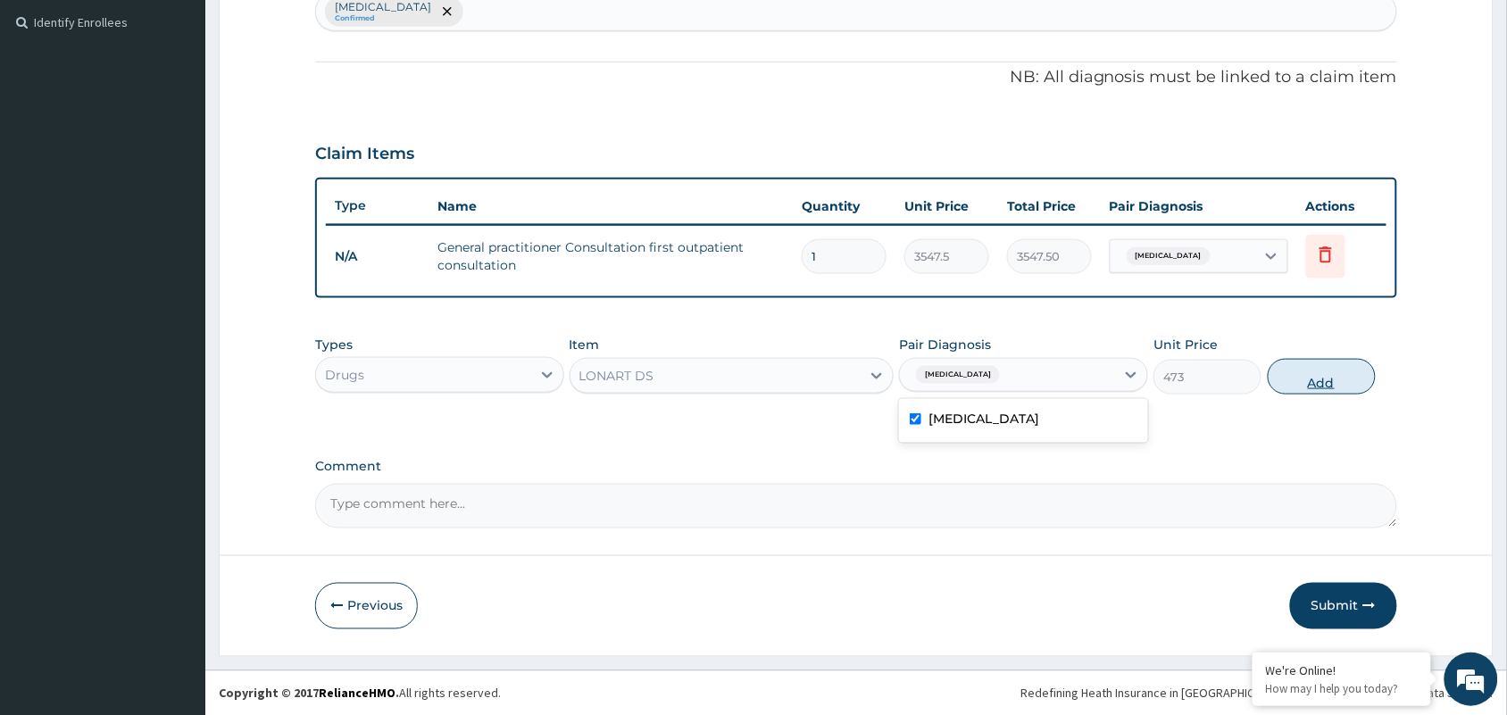
type input "0"
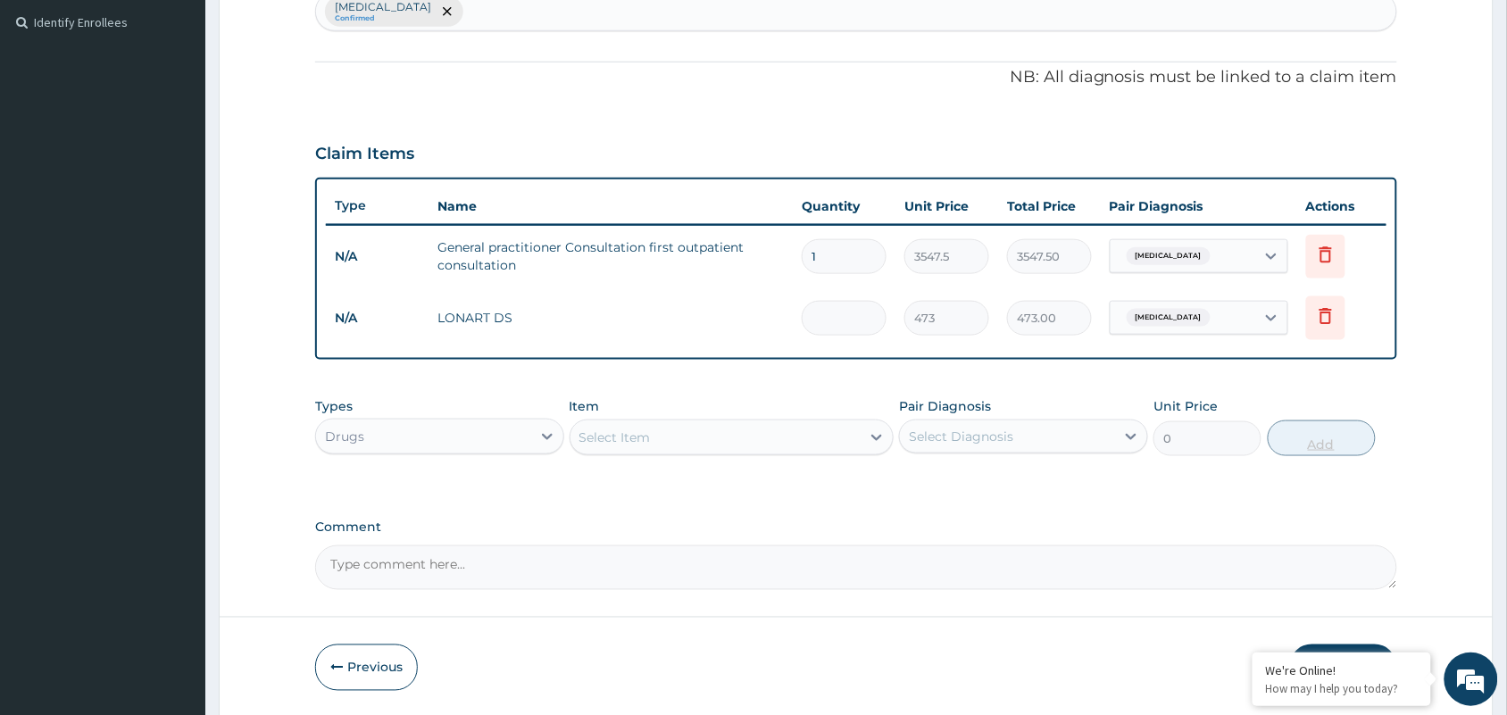
type input "0.00"
type input "6"
type input "2838.00"
type input "6"
click at [806, 408] on div "Item Select Item" at bounding box center [731, 426] width 325 height 59
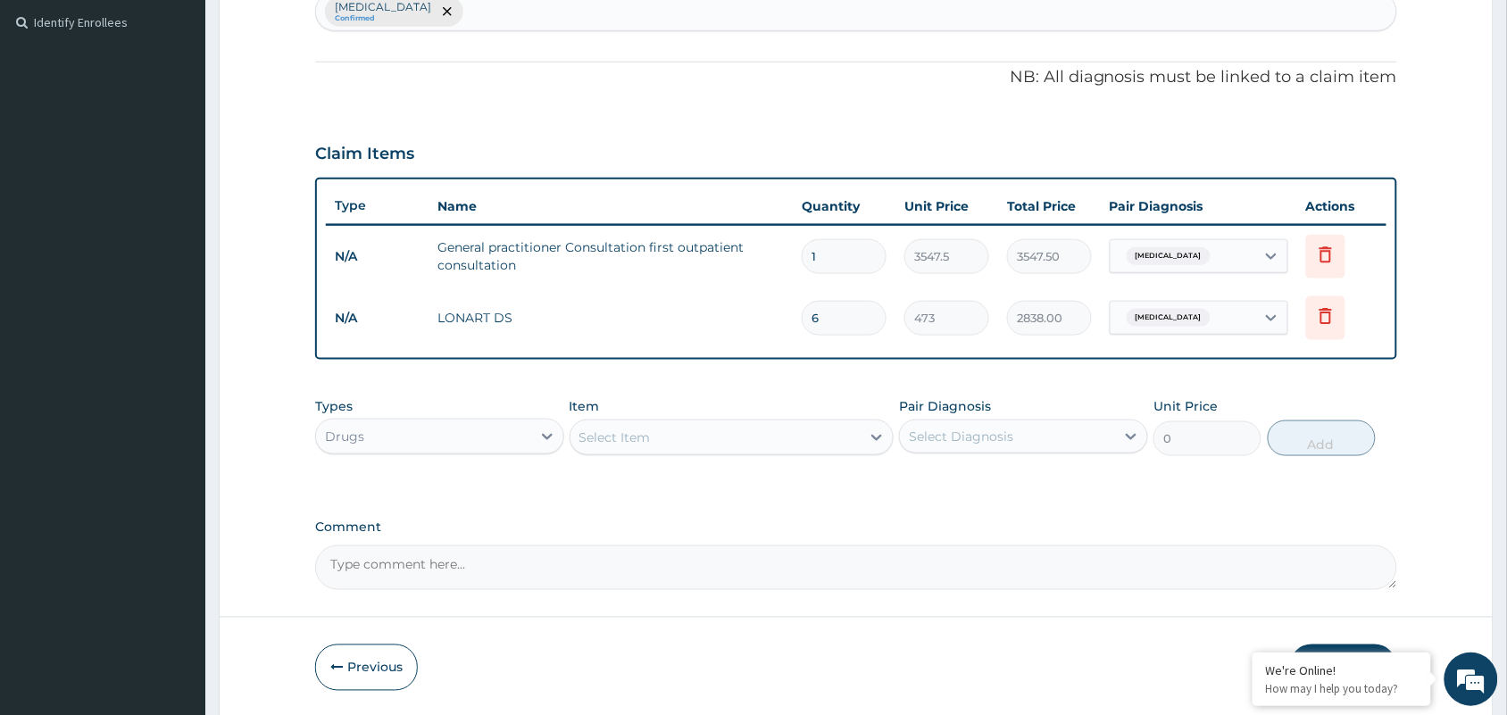
click at [819, 427] on div "Select Item" at bounding box center [715, 437] width 291 height 29
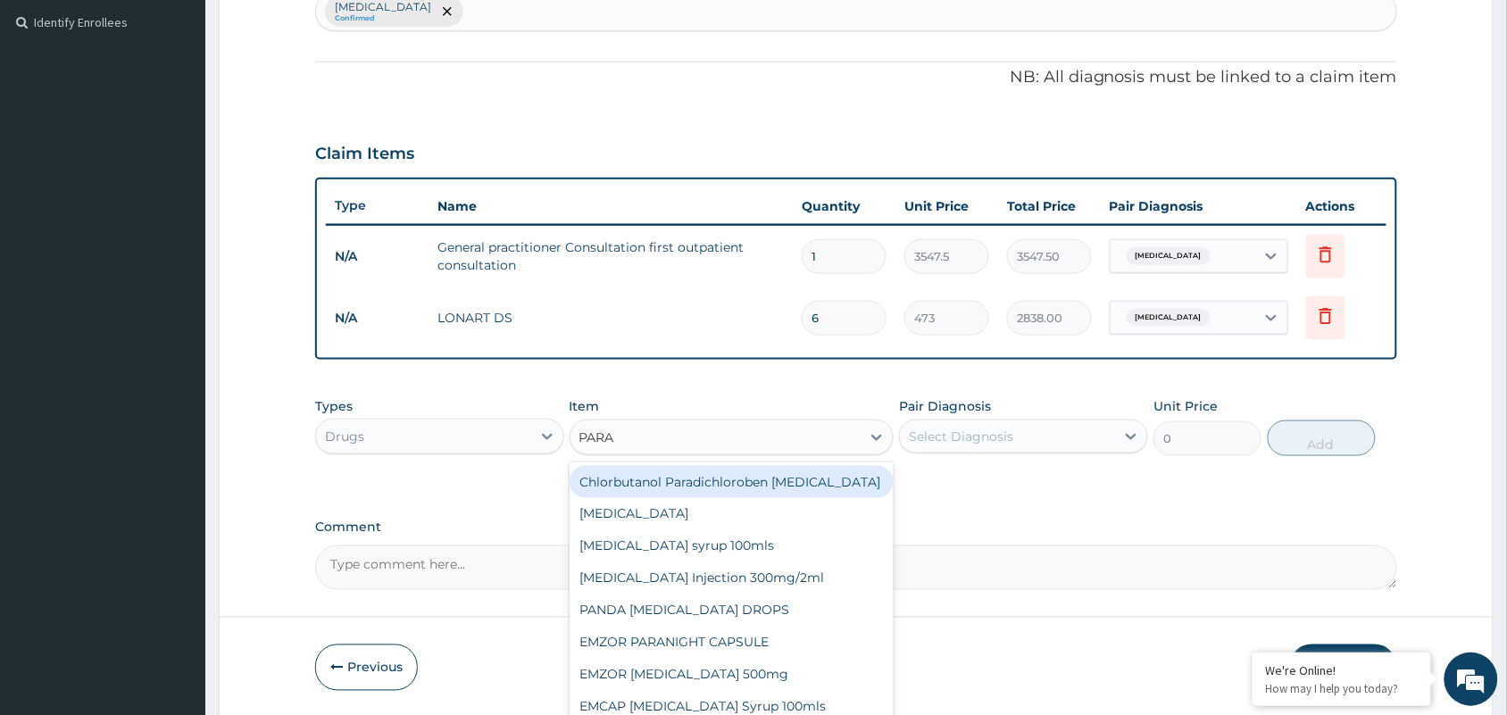
type input "PARAC"
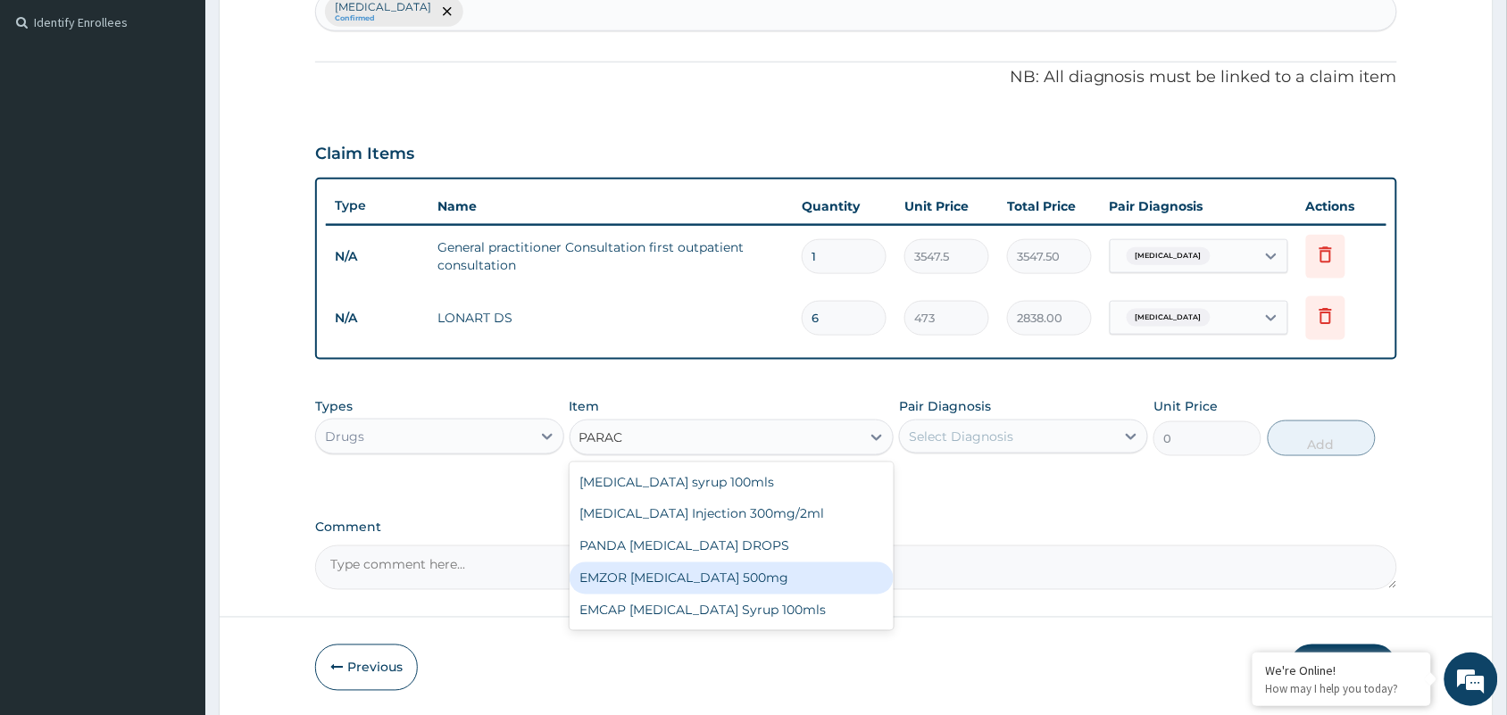
click at [697, 567] on div "EMZOR [MEDICAL_DATA] 500mg" at bounding box center [731, 578] width 325 height 32
type input "23.65"
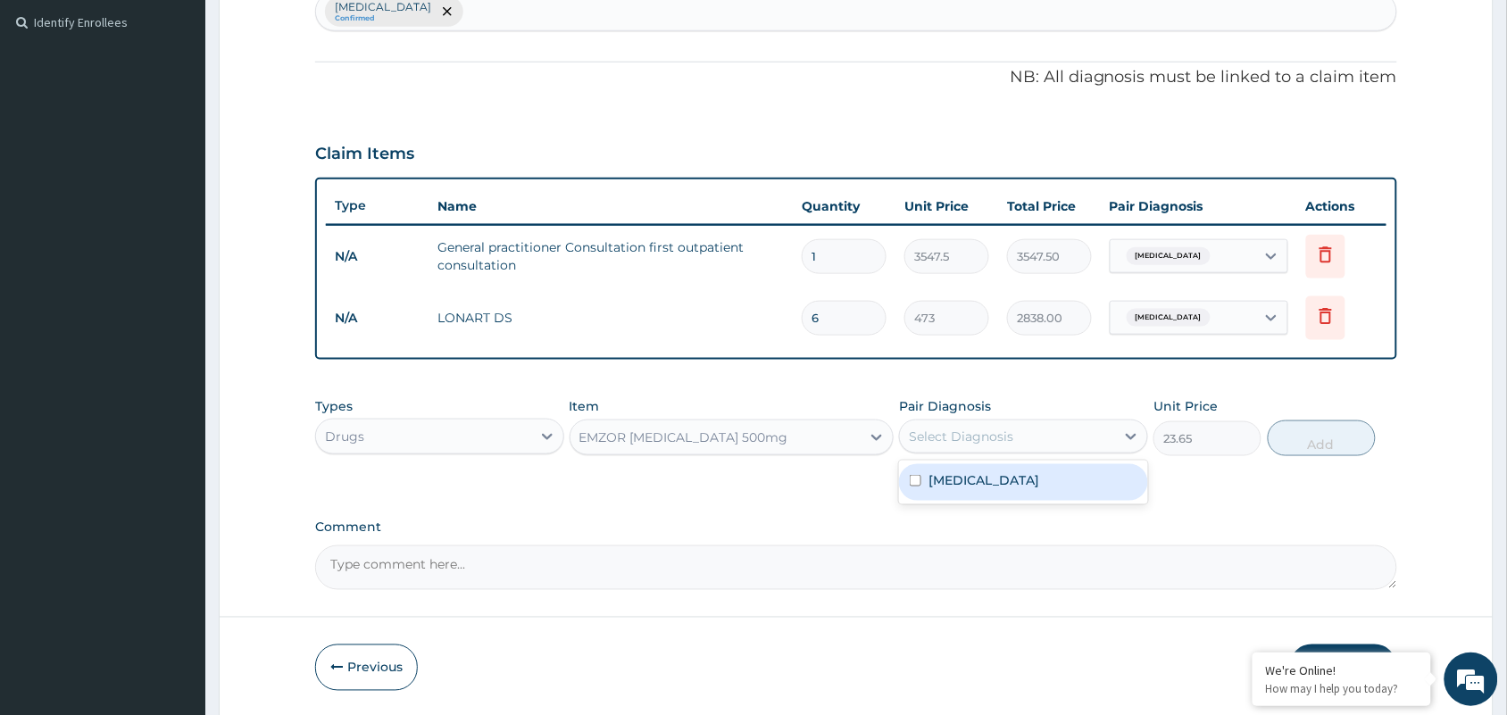
click at [1005, 428] on div "Select Diagnosis" at bounding box center [961, 437] width 104 height 18
click at [989, 478] on div "[MEDICAL_DATA]" at bounding box center [1023, 482] width 249 height 37
checkbox input "true"
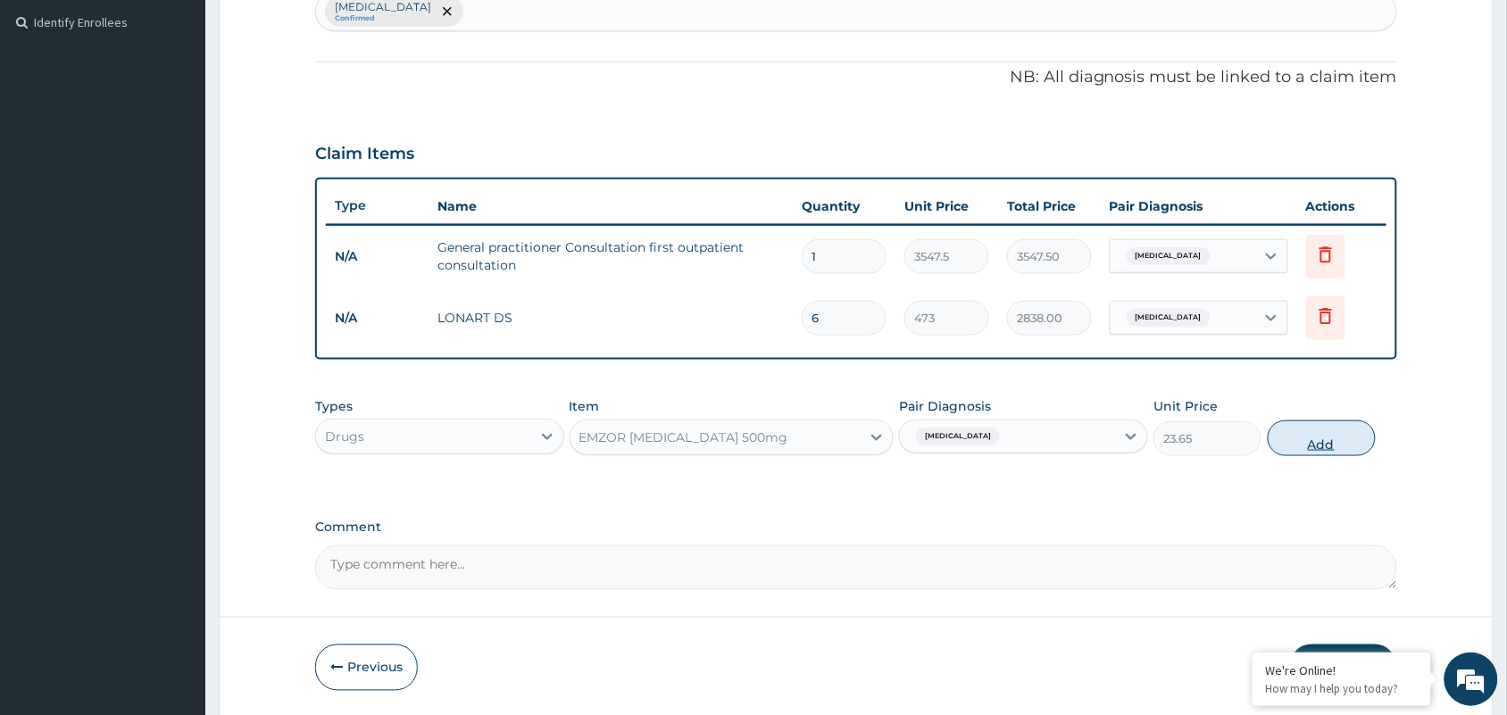
click at [1276, 430] on button "Add" at bounding box center [1321, 438] width 108 height 36
type input "0"
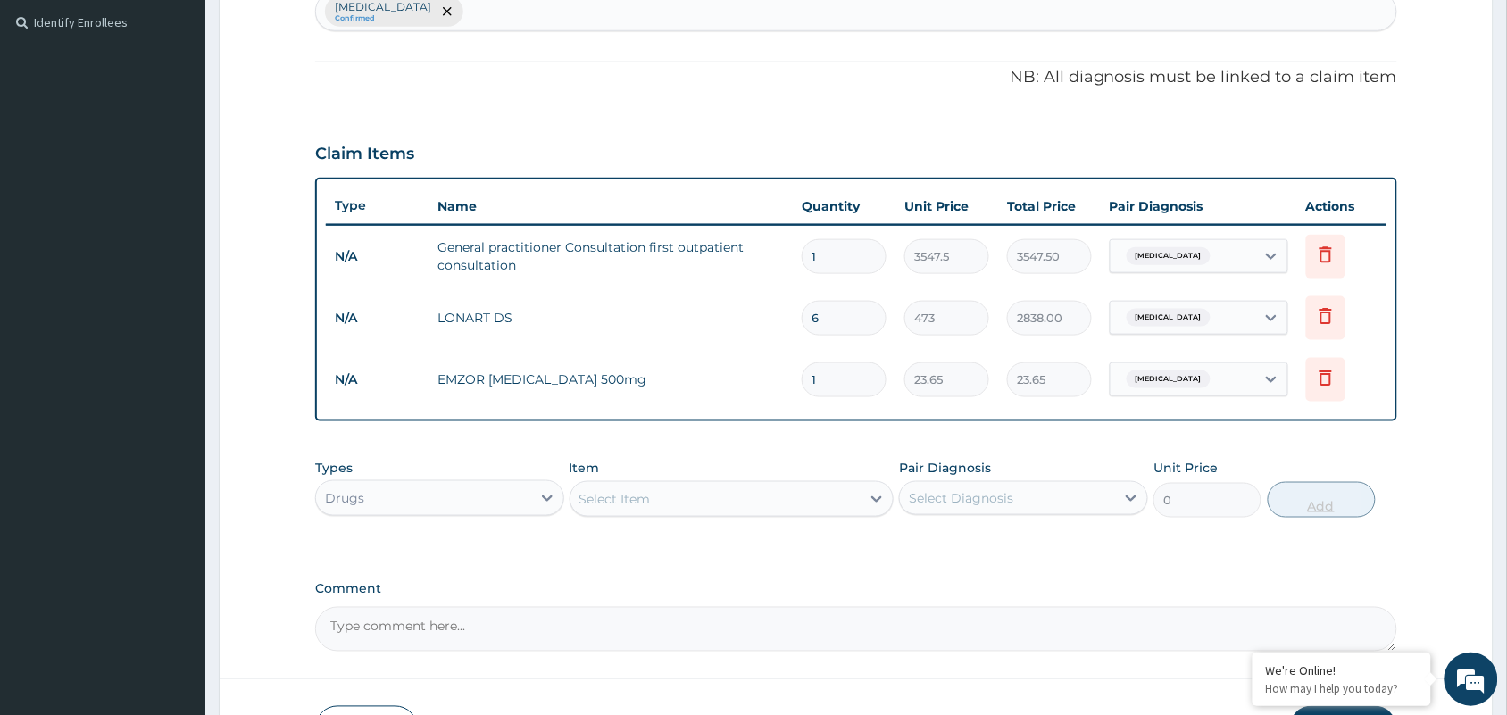
type input "18"
type input "425.70"
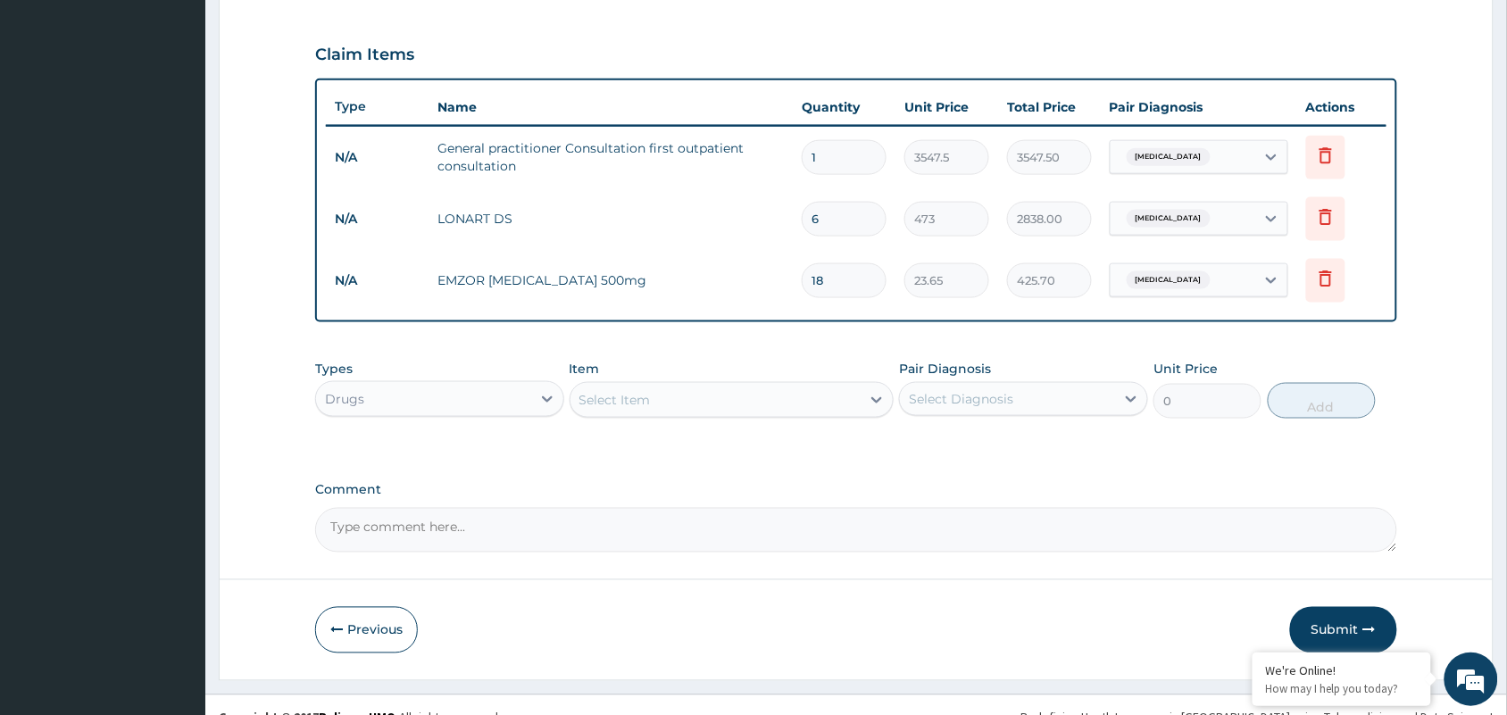
scroll to position [610, 0]
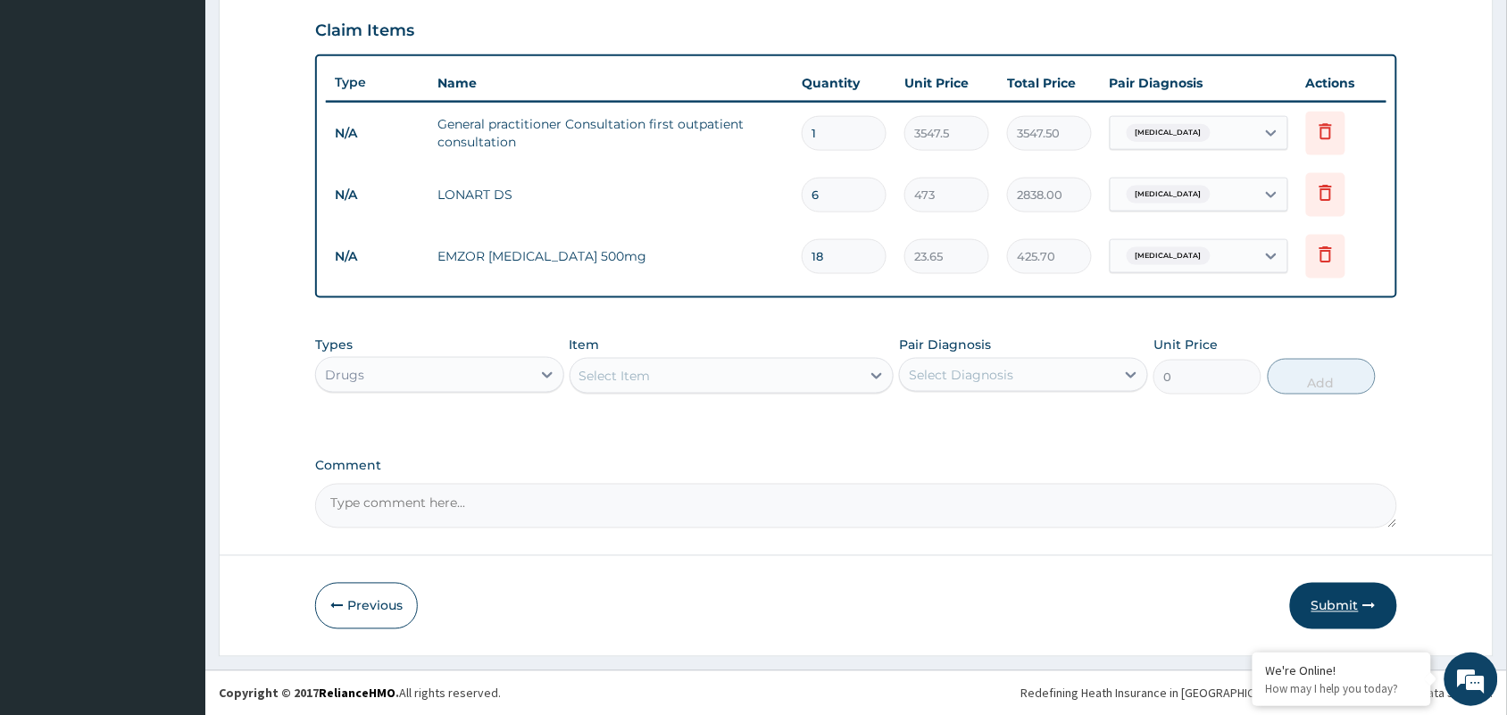
type input "18"
click at [1305, 600] on button "Submit" at bounding box center [1343, 606] width 107 height 46
